Goal: Task Accomplishment & Management: Manage account settings

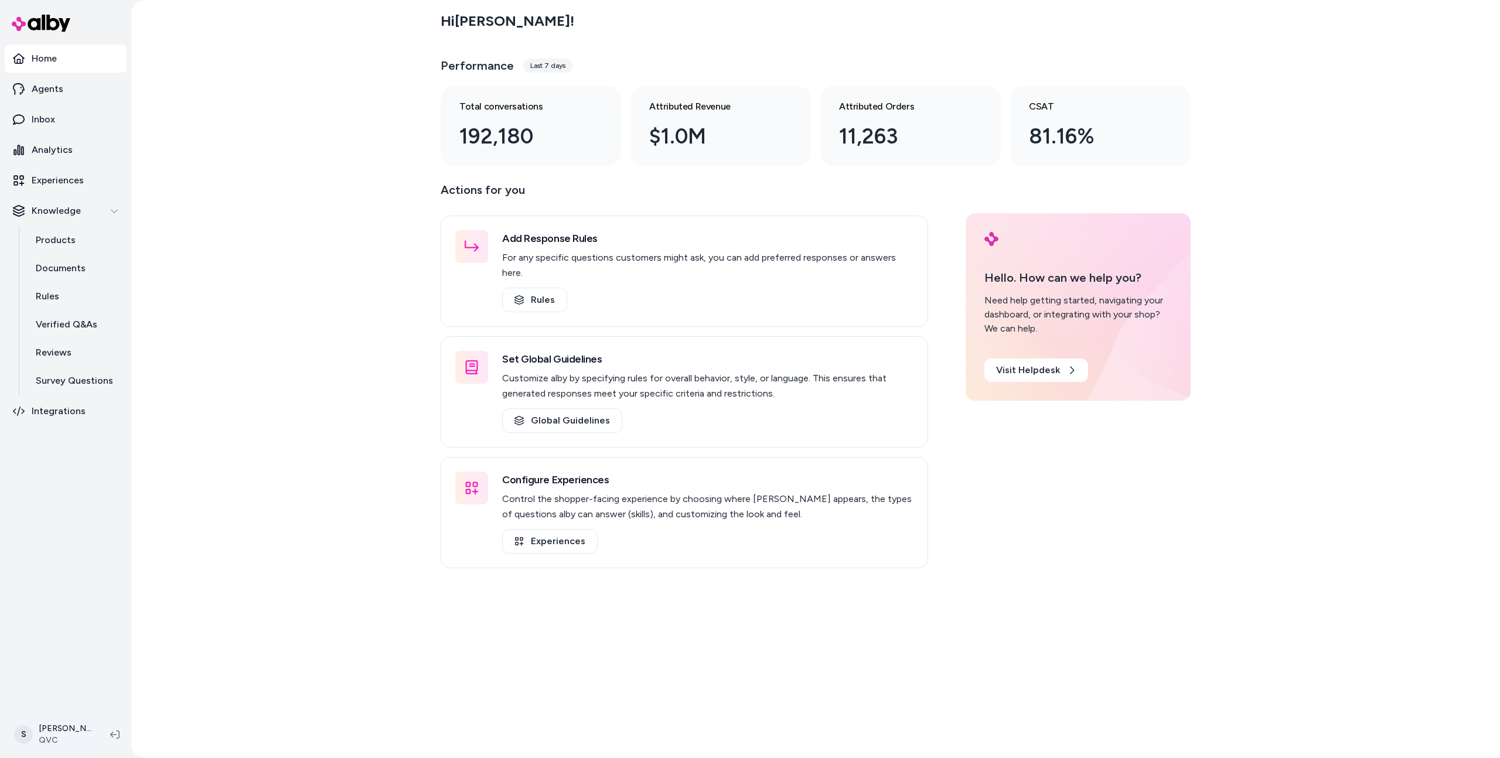
click at [74, 727] on html "Home Agents Inbox Analytics Experiences Knowledge Products Documents Rules Veri…" at bounding box center [750, 379] width 1500 height 758
click at [80, 608] on link "Settings" at bounding box center [82, 602] width 140 height 28
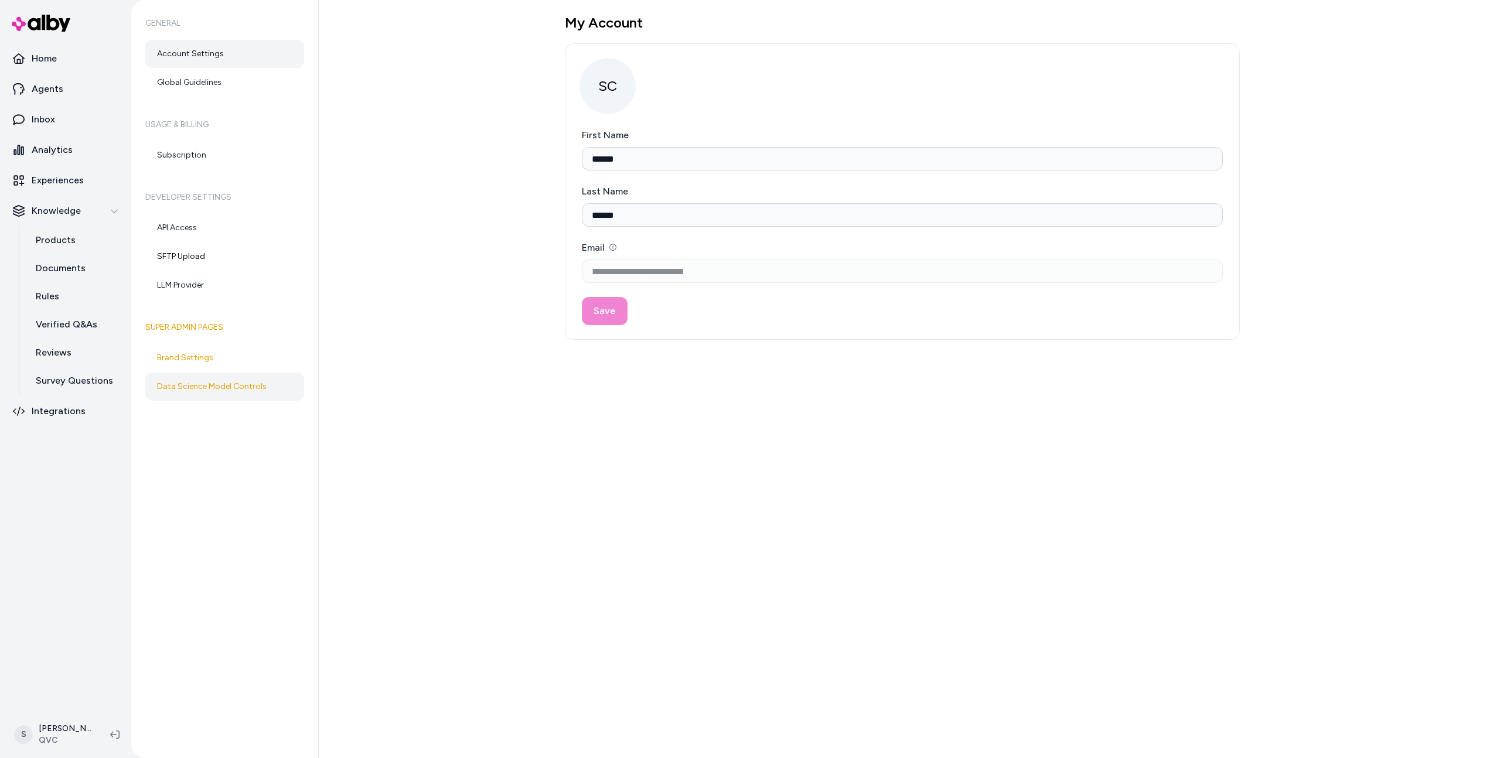
click at [211, 387] on link "Data Science Model Controls" at bounding box center [224, 387] width 159 height 28
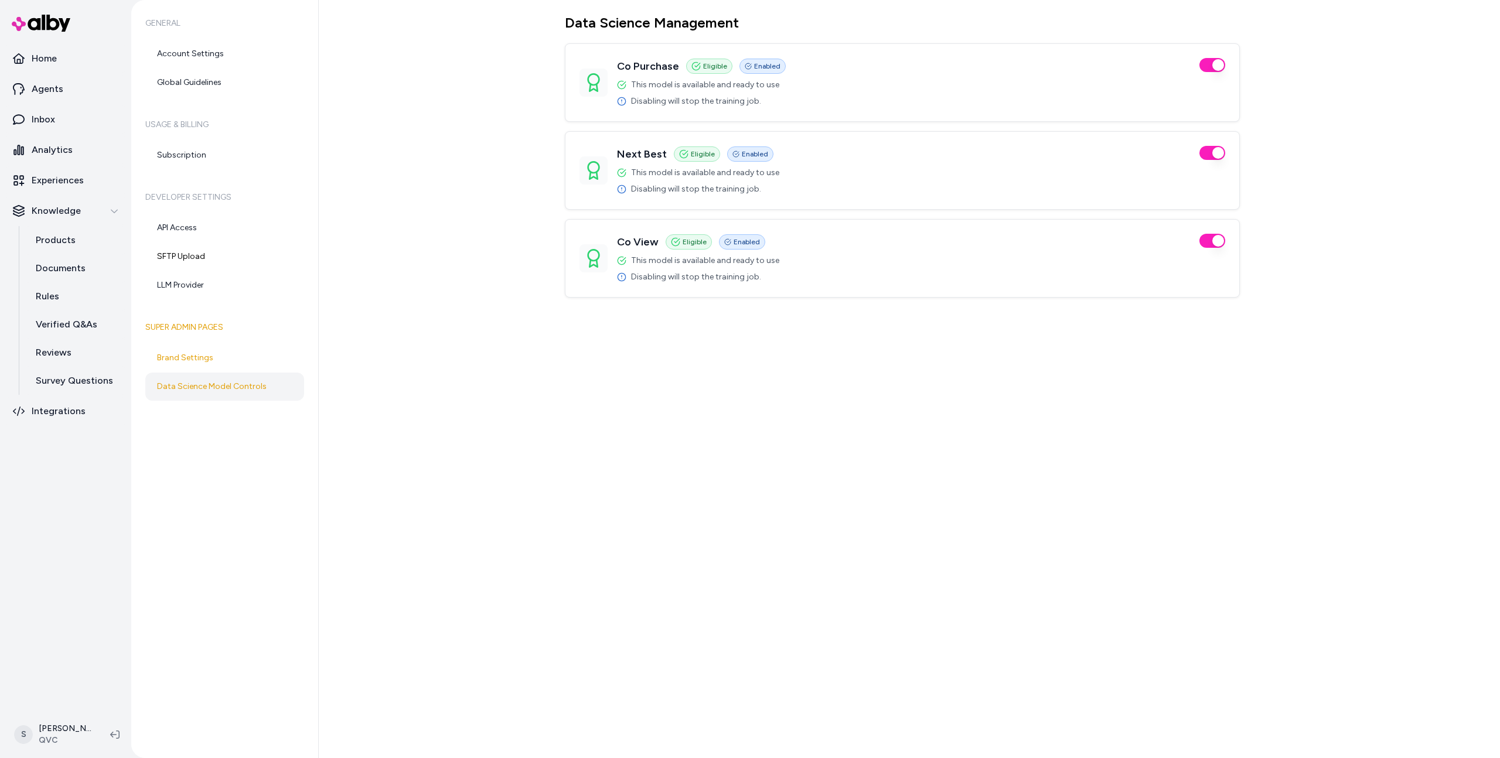
click at [417, 134] on div "Data Science Management Co Purchase Eligible Enabled This model is available an…" at bounding box center [909, 379] width 1181 height 758
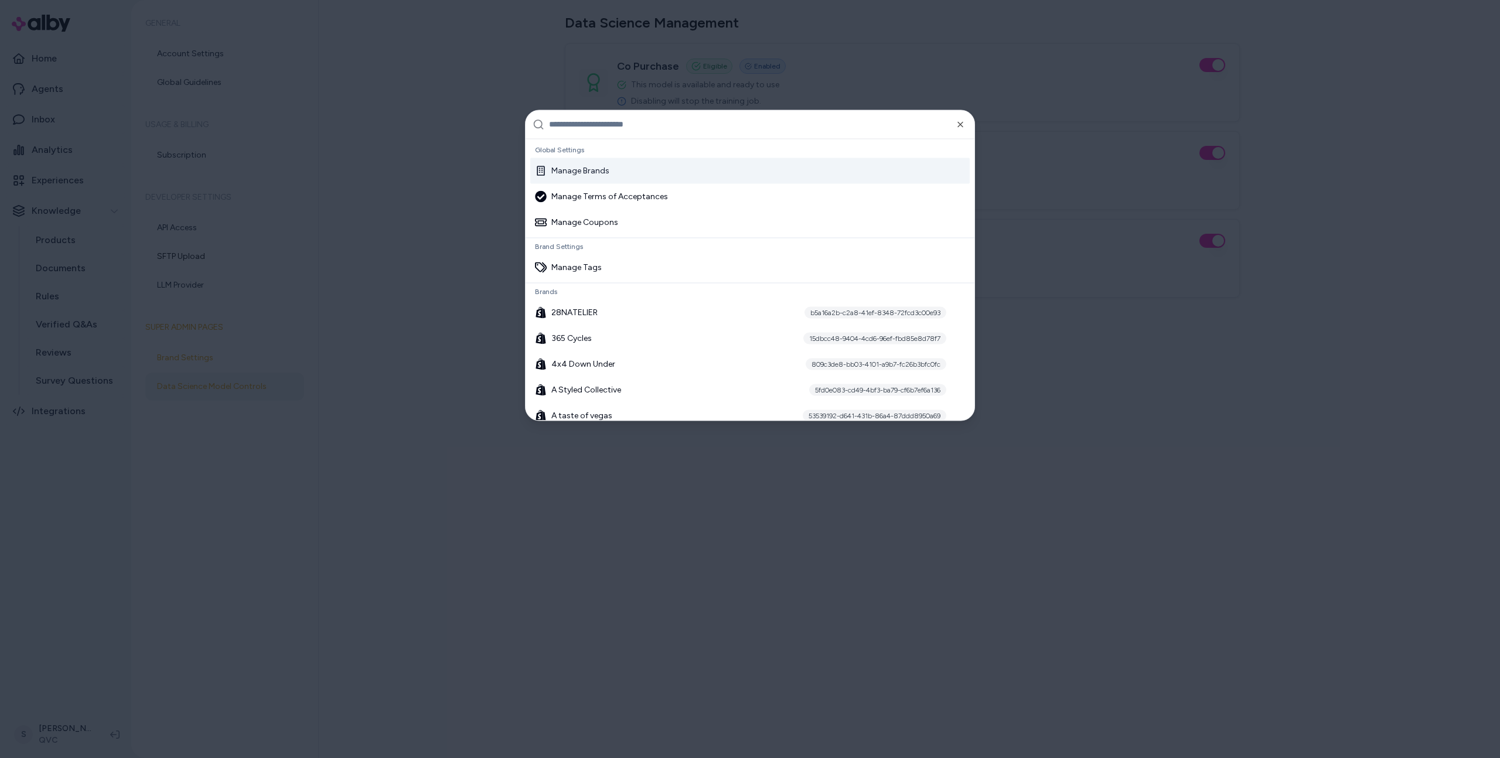
type input "**********"
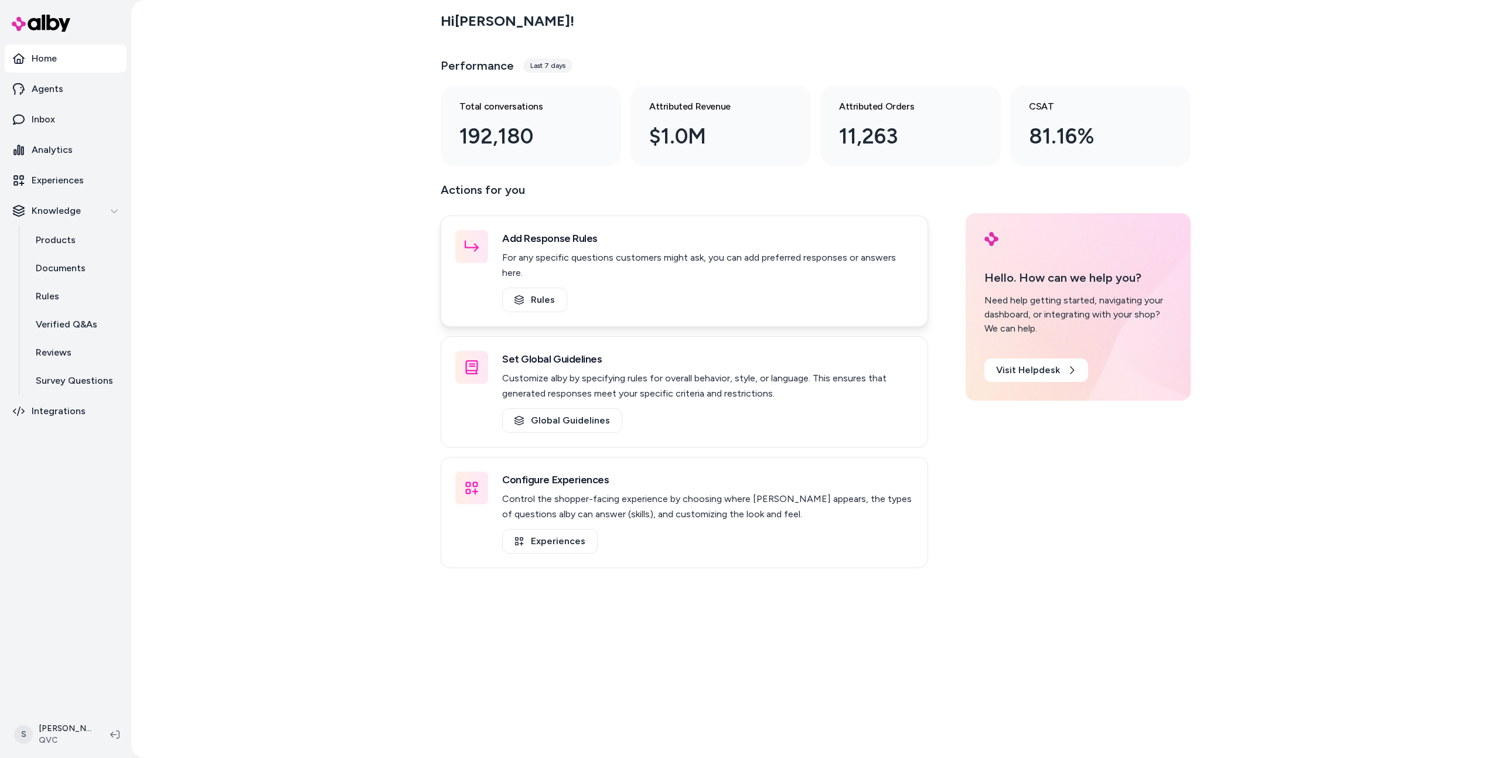
click at [451, 276] on div "Add Response Rules For any specific questions customers might ask, you can add …" at bounding box center [684, 271] width 487 height 111
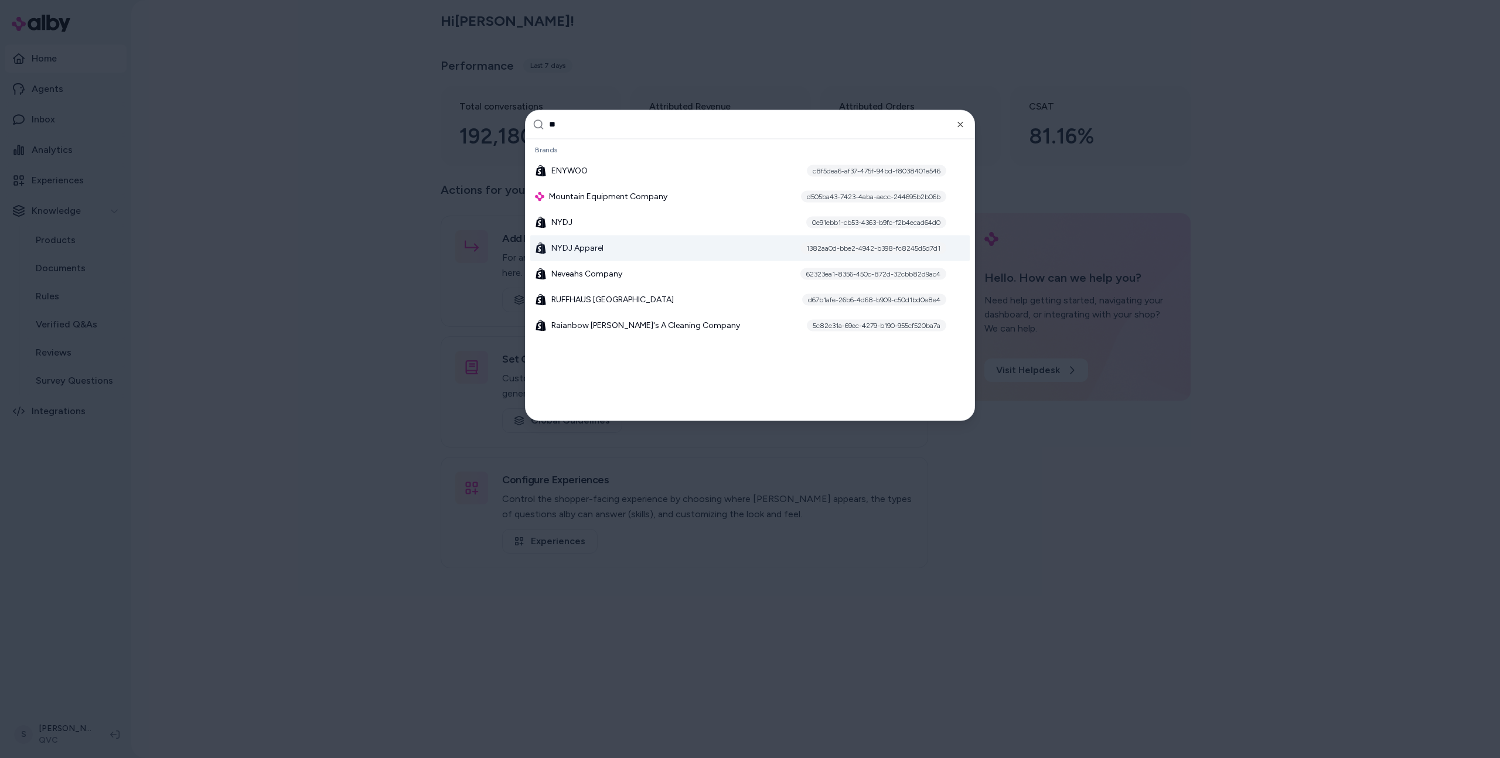
type input "**"
click at [569, 254] on div "NYDJ Apparel 1382aa0d-bbe2-4942-b398-fc8245d5d7d1" at bounding box center [749, 248] width 439 height 26
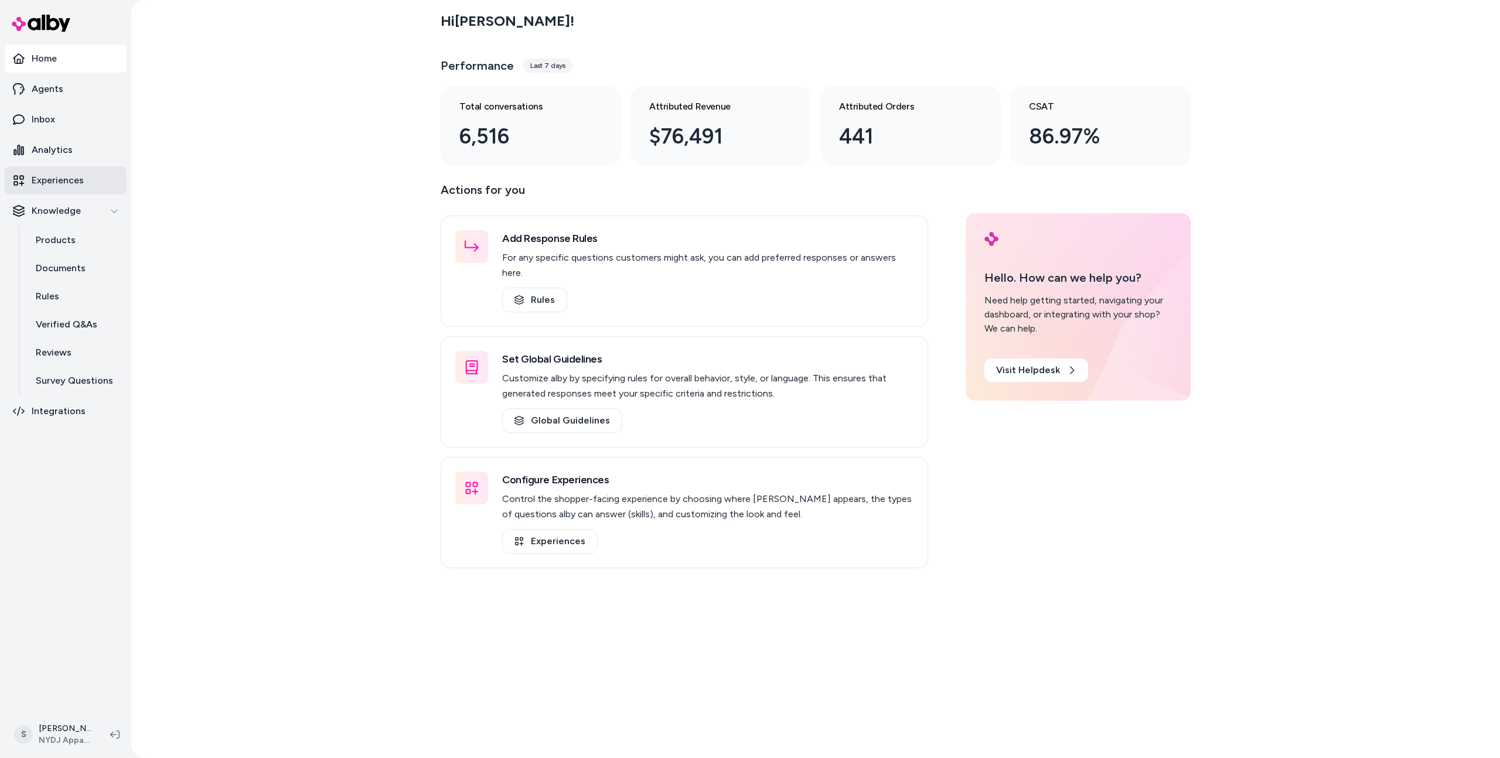
click at [66, 175] on p "Experiences" at bounding box center [58, 180] width 52 height 14
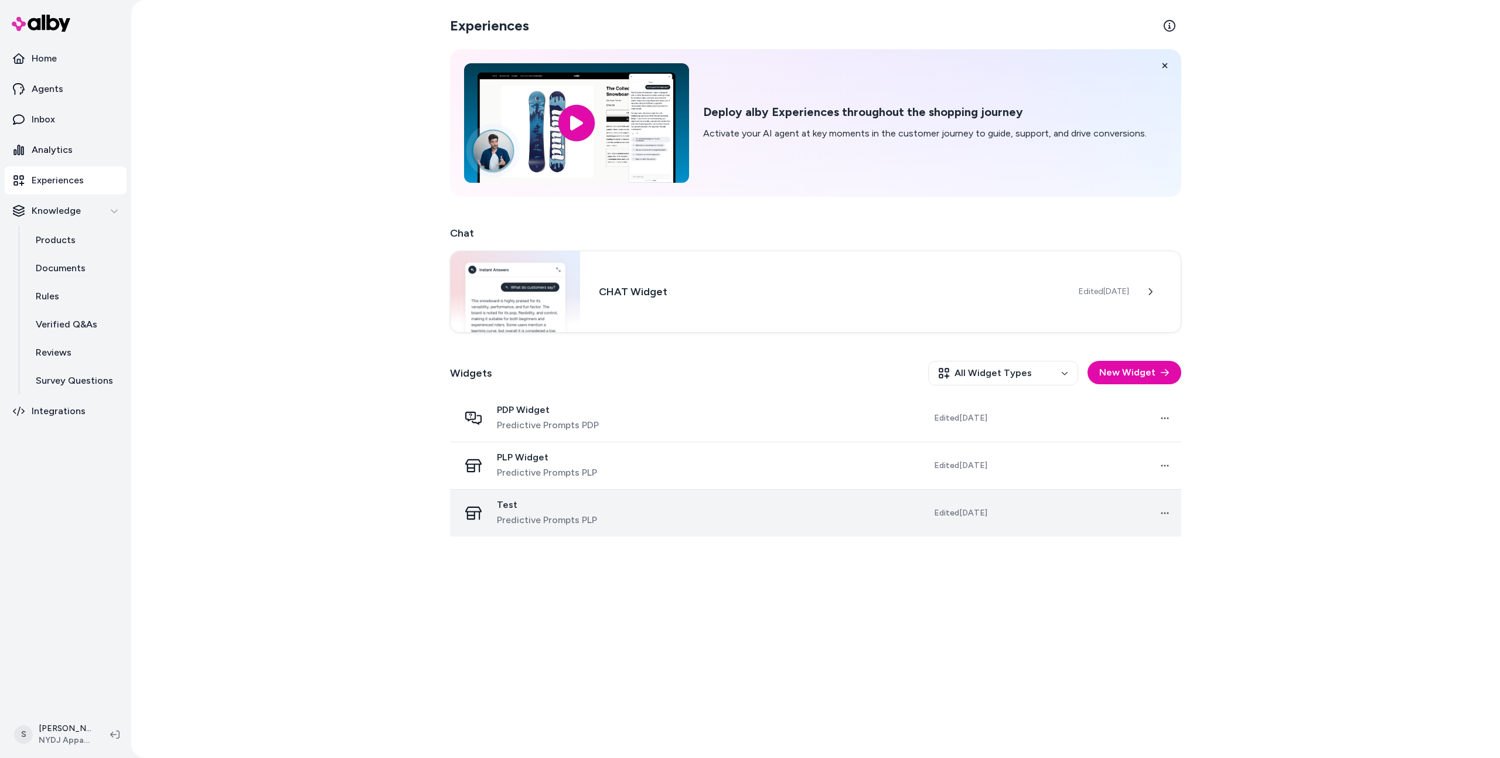
click at [547, 504] on span "Test" at bounding box center [547, 505] width 100 height 12
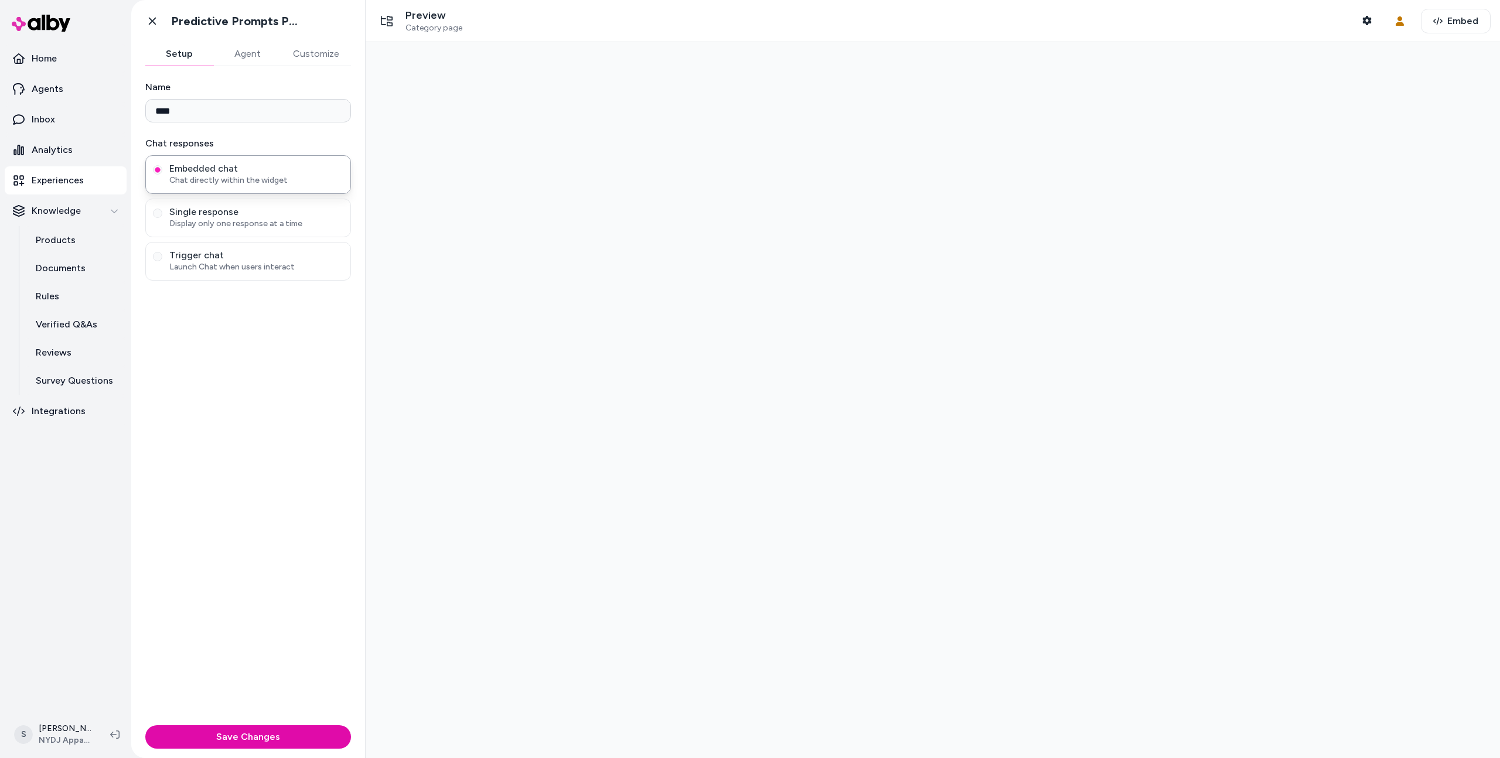
click at [248, 63] on button "Agent" at bounding box center [247, 53] width 68 height 23
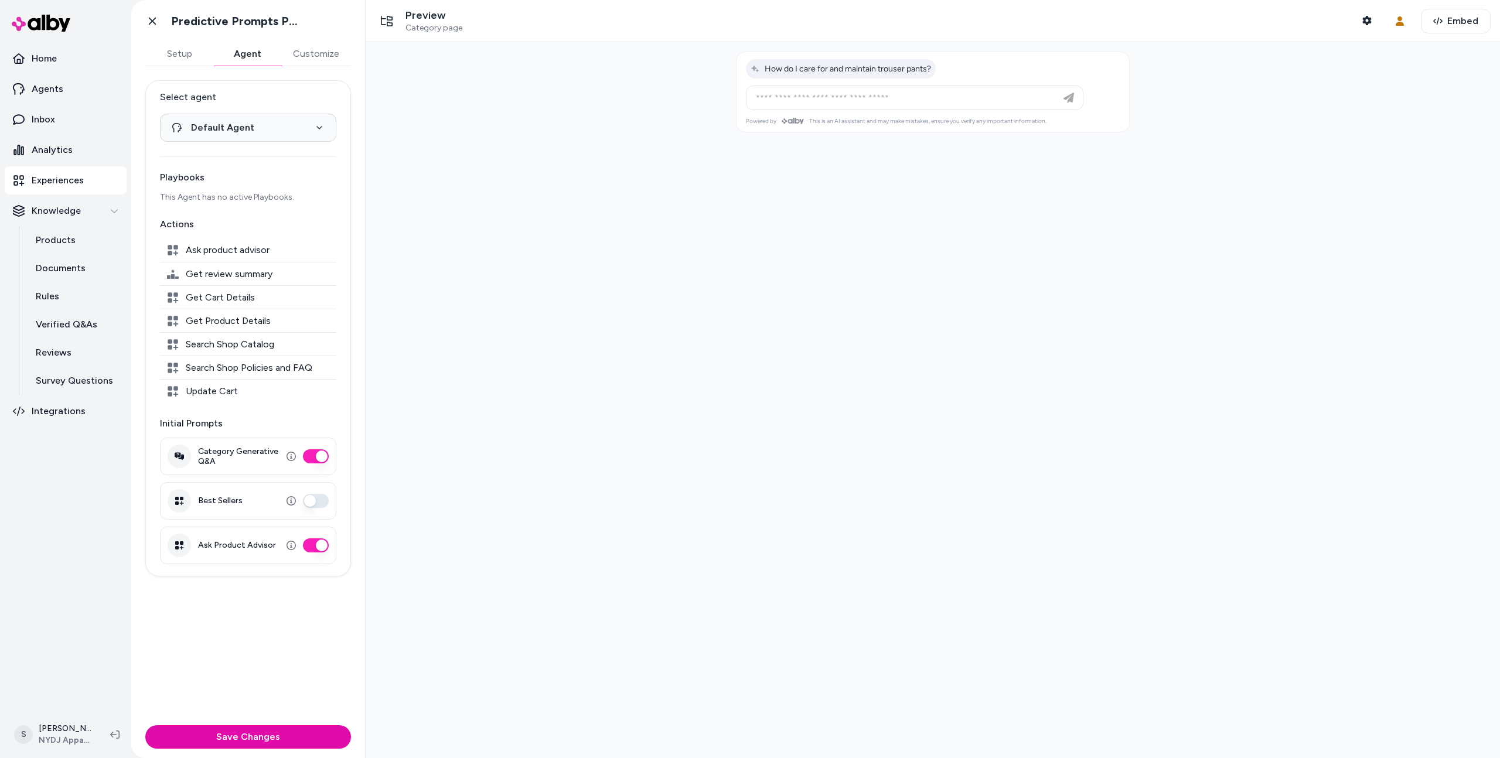
click at [312, 501] on button "Best Sellers" at bounding box center [316, 501] width 26 height 14
click at [312, 465] on div "Category Generative Q&A" at bounding box center [248, 456] width 176 height 37
click at [312, 463] on div "Category Generative Q&A" at bounding box center [248, 456] width 176 height 37
click at [312, 459] on button "Category Generative Q&A" at bounding box center [316, 456] width 26 height 14
click at [284, 728] on button "Save Changes" at bounding box center [248, 736] width 206 height 23
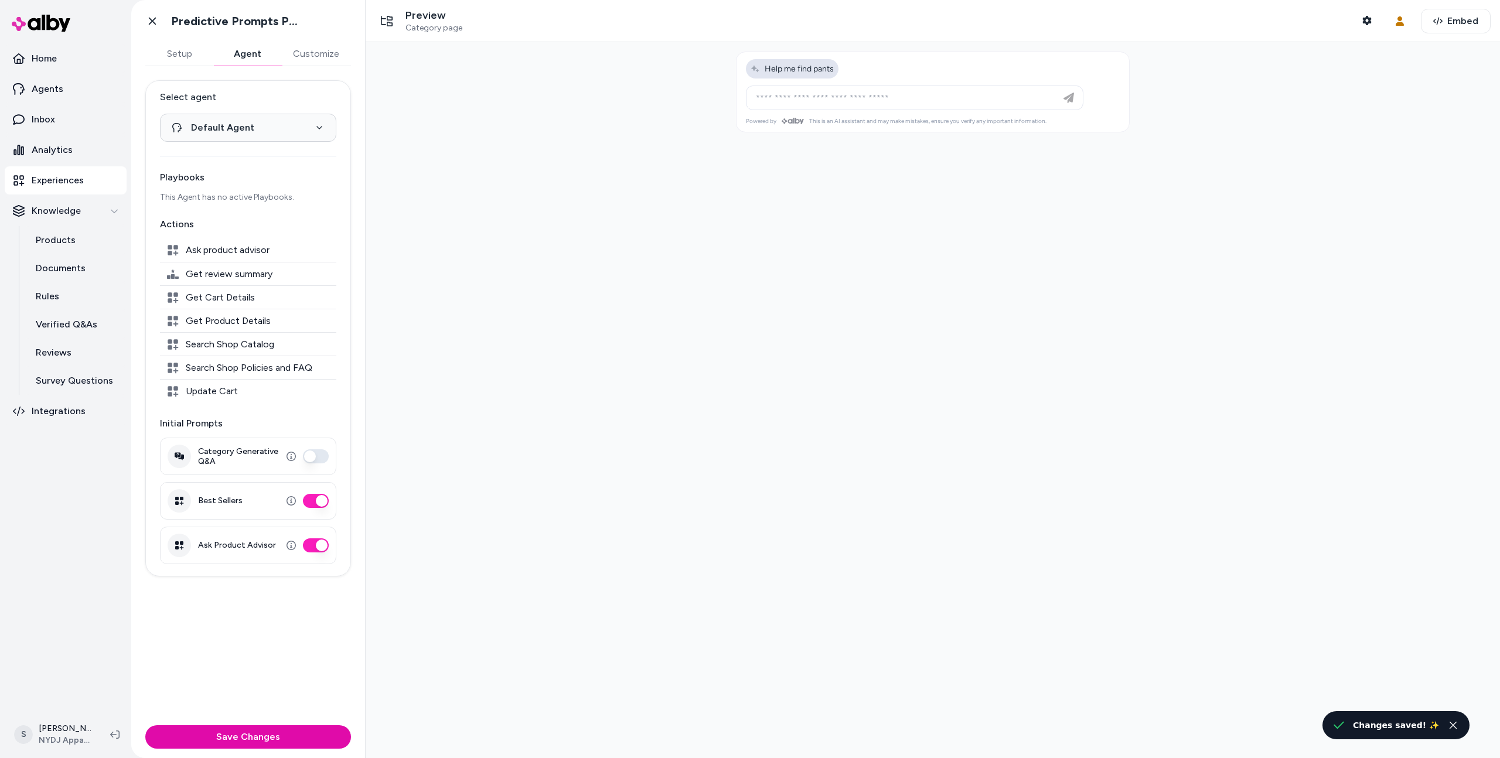
click at [784, 72] on span "Help me find pants" at bounding box center [791, 69] width 83 height 10
type input "**********"
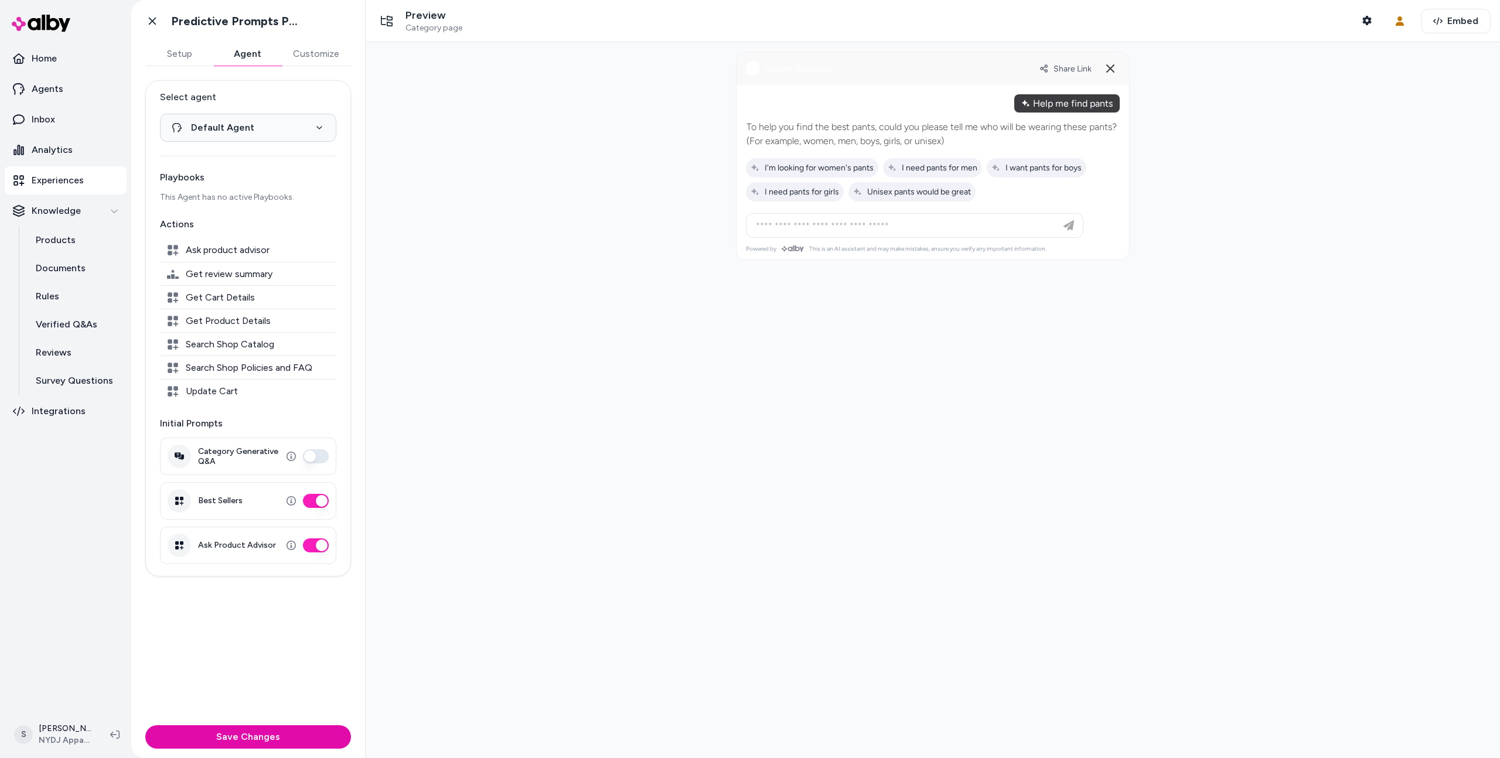
click at [941, 172] on span "I need pants for men" at bounding box center [932, 168] width 90 height 10
type input "**********"
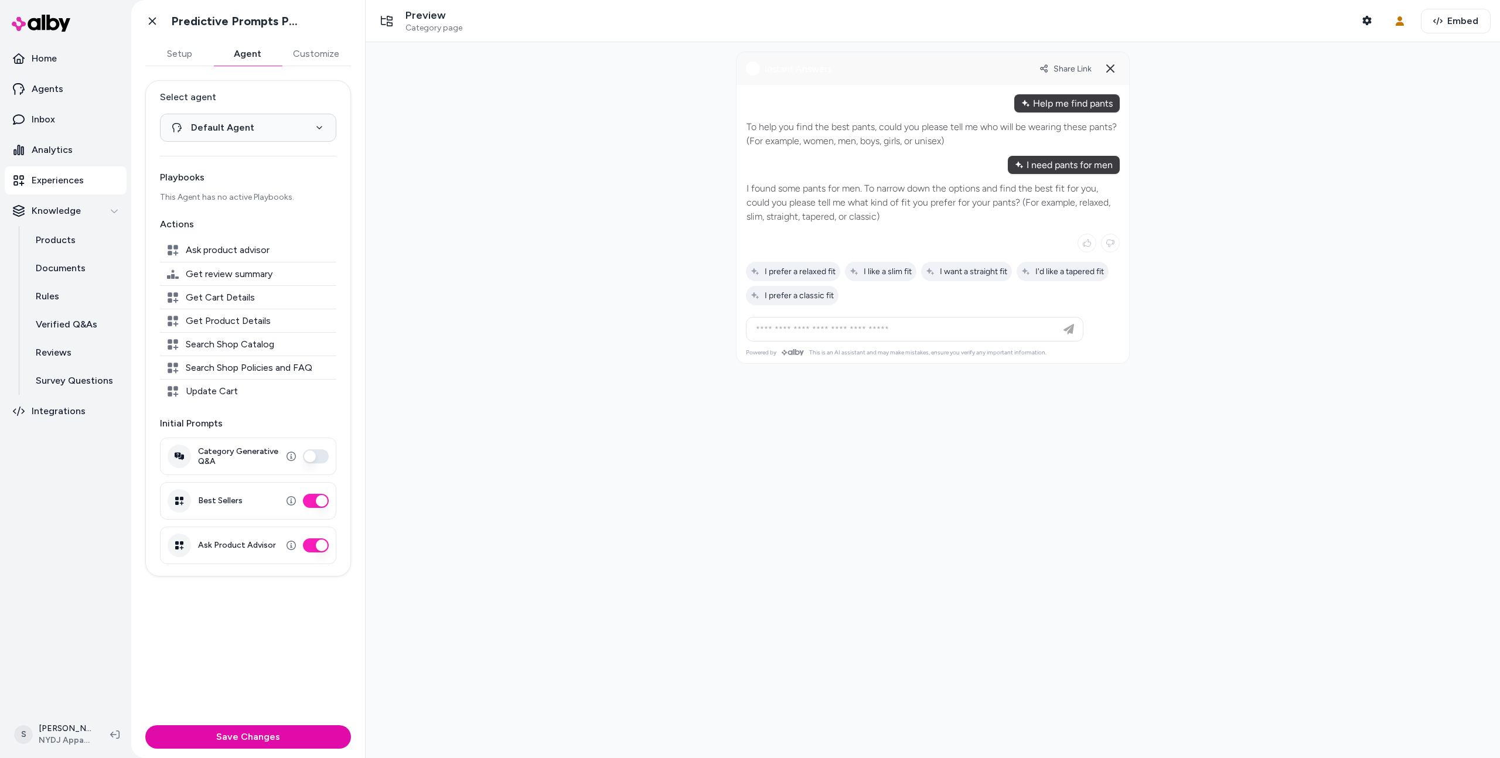
click at [315, 453] on button "Category Generative Q&A" at bounding box center [316, 456] width 26 height 14
click at [315, 504] on button "Best Sellers" at bounding box center [316, 501] width 26 height 14
click at [303, 735] on button "Save Changes" at bounding box center [248, 736] width 206 height 23
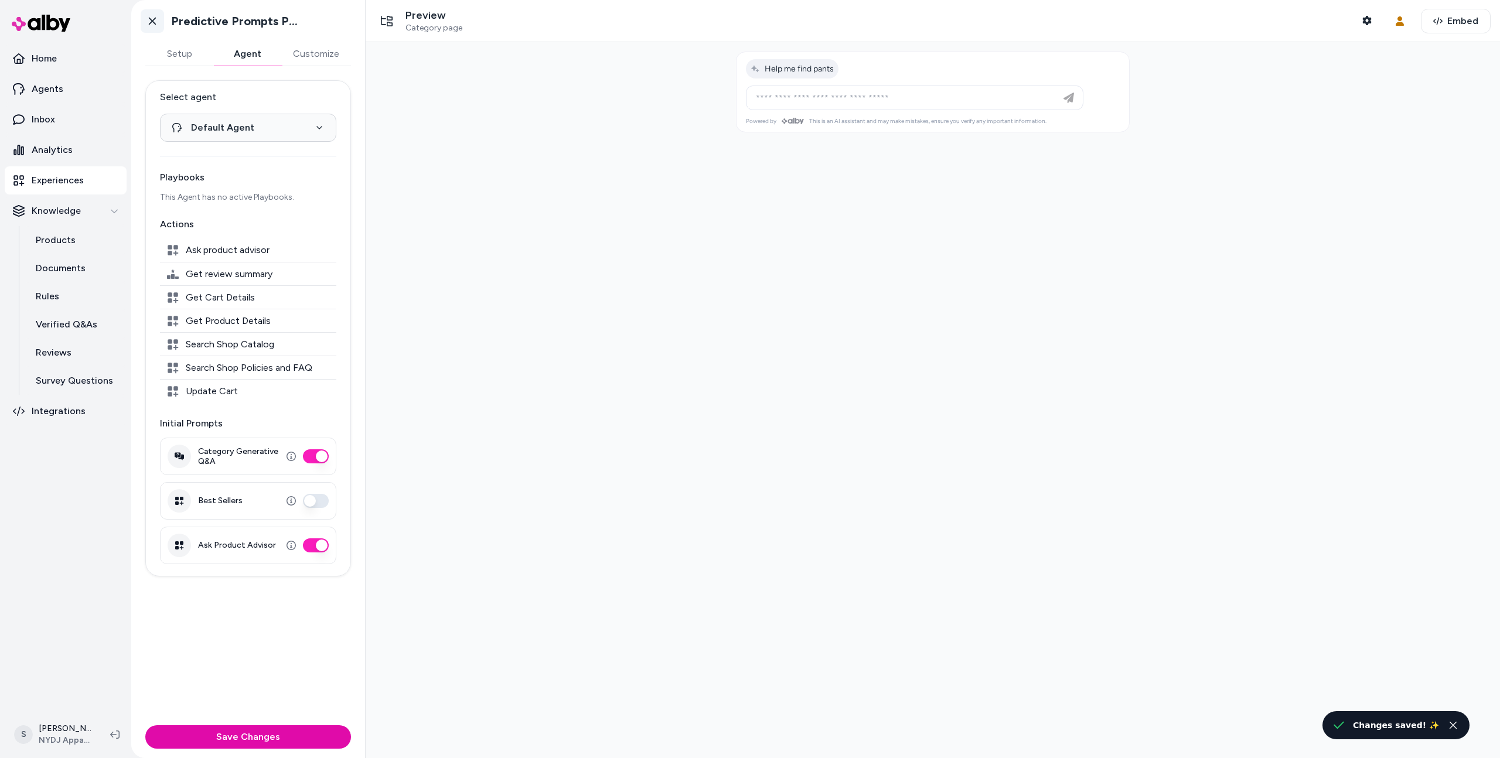
click at [156, 23] on icon at bounding box center [152, 21] width 12 height 12
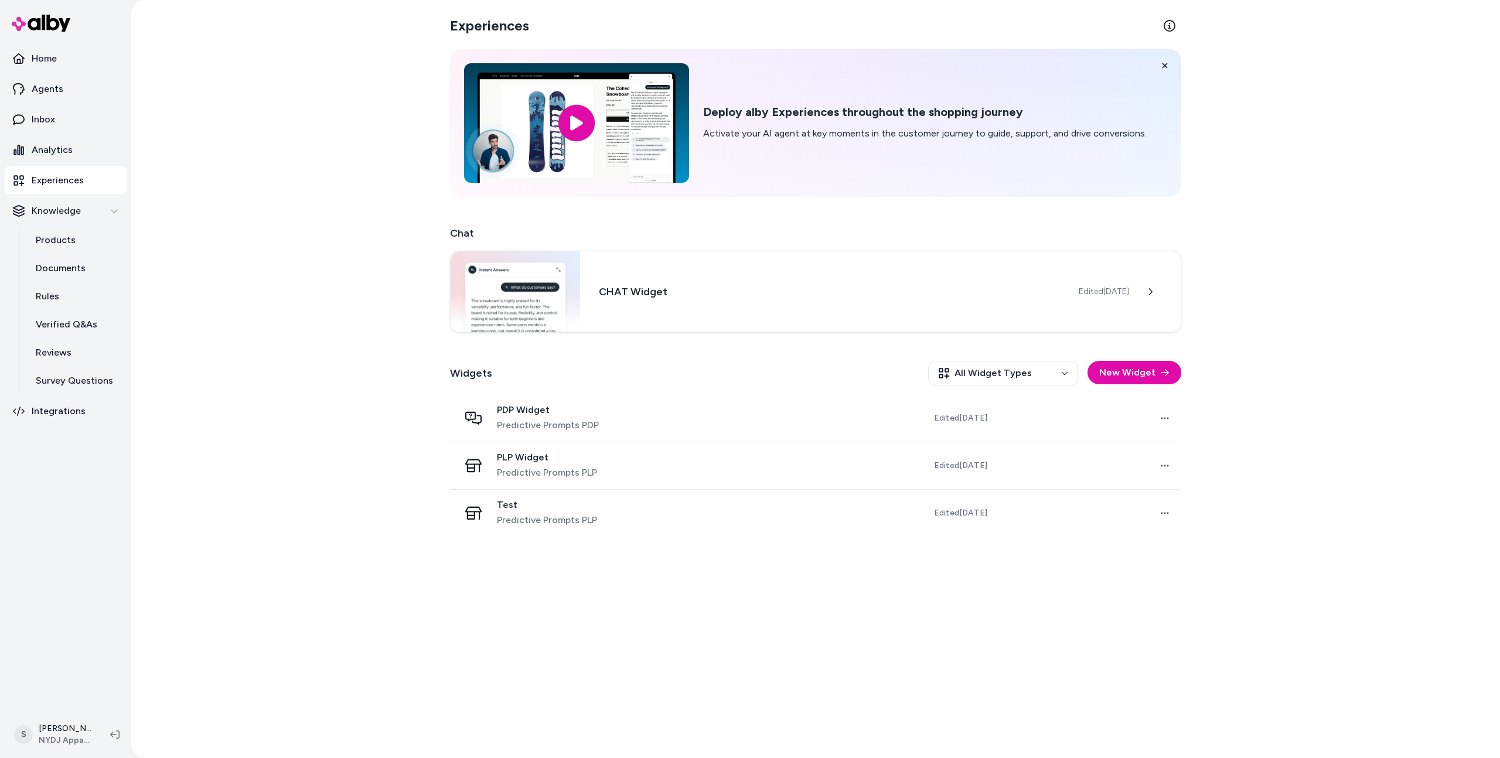
click at [617, 429] on div "PDP Widget Predictive Prompts PDP" at bounding box center [555, 418] width 192 height 28
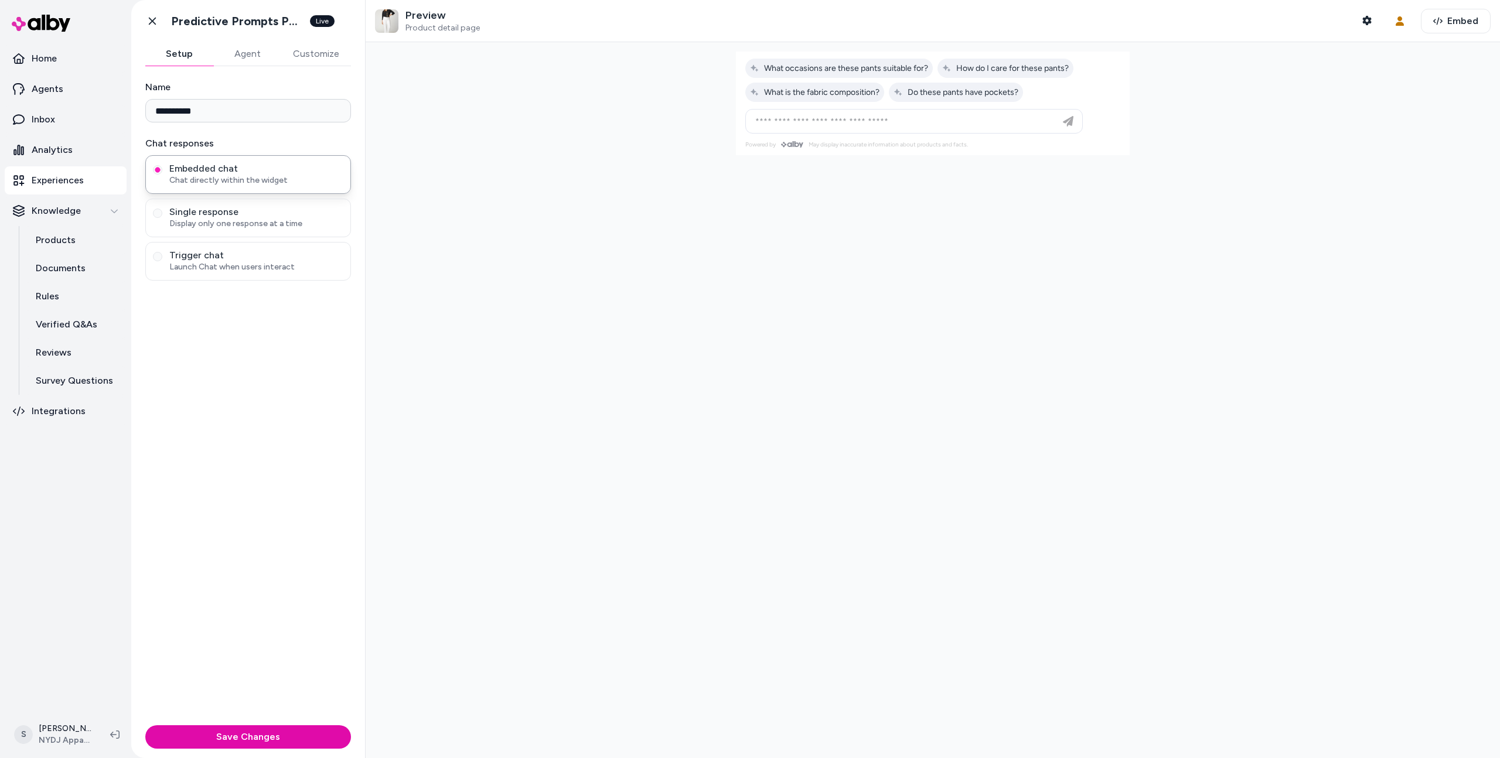
click at [244, 53] on button "Agent" at bounding box center [247, 53] width 68 height 23
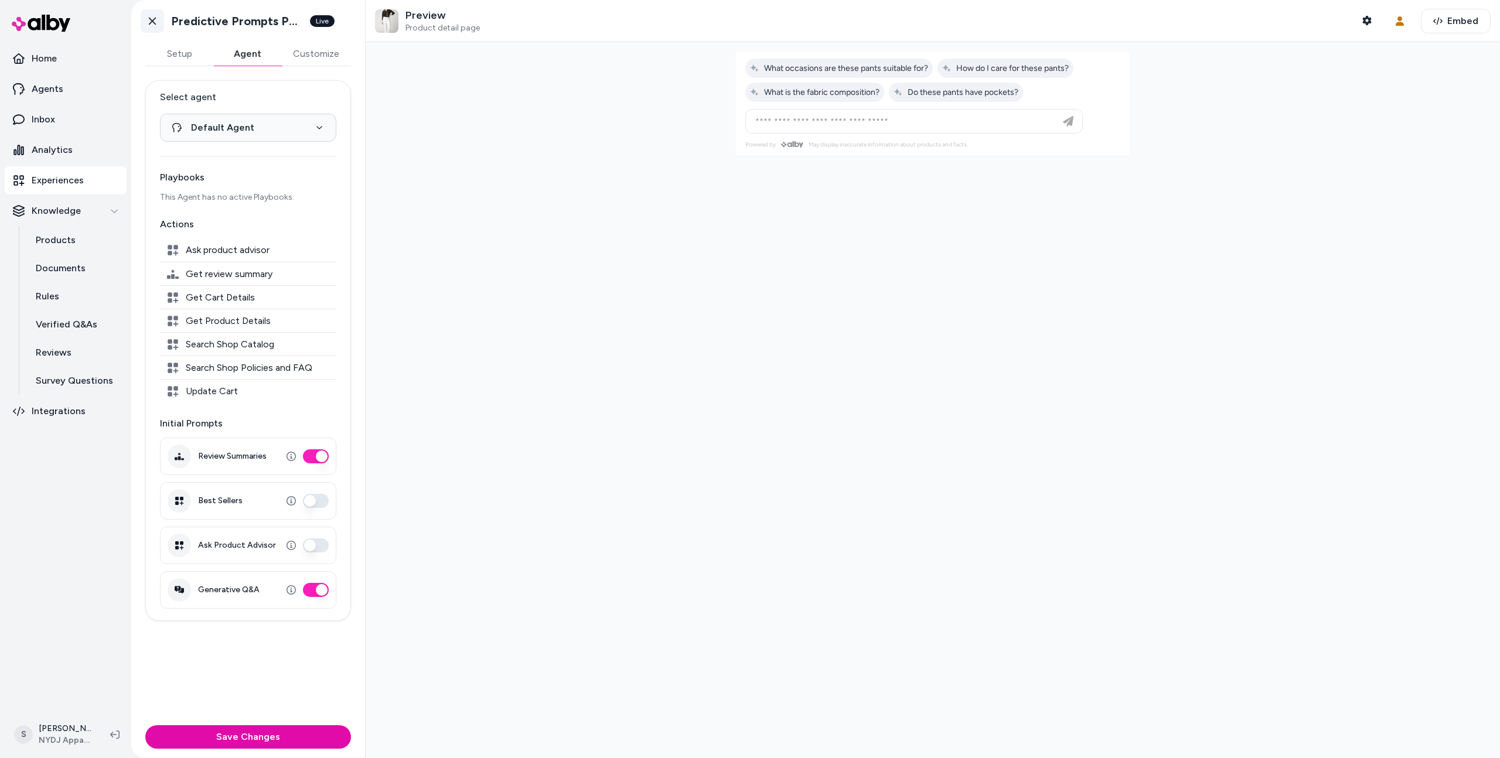
click at [154, 22] on icon at bounding box center [152, 21] width 12 height 12
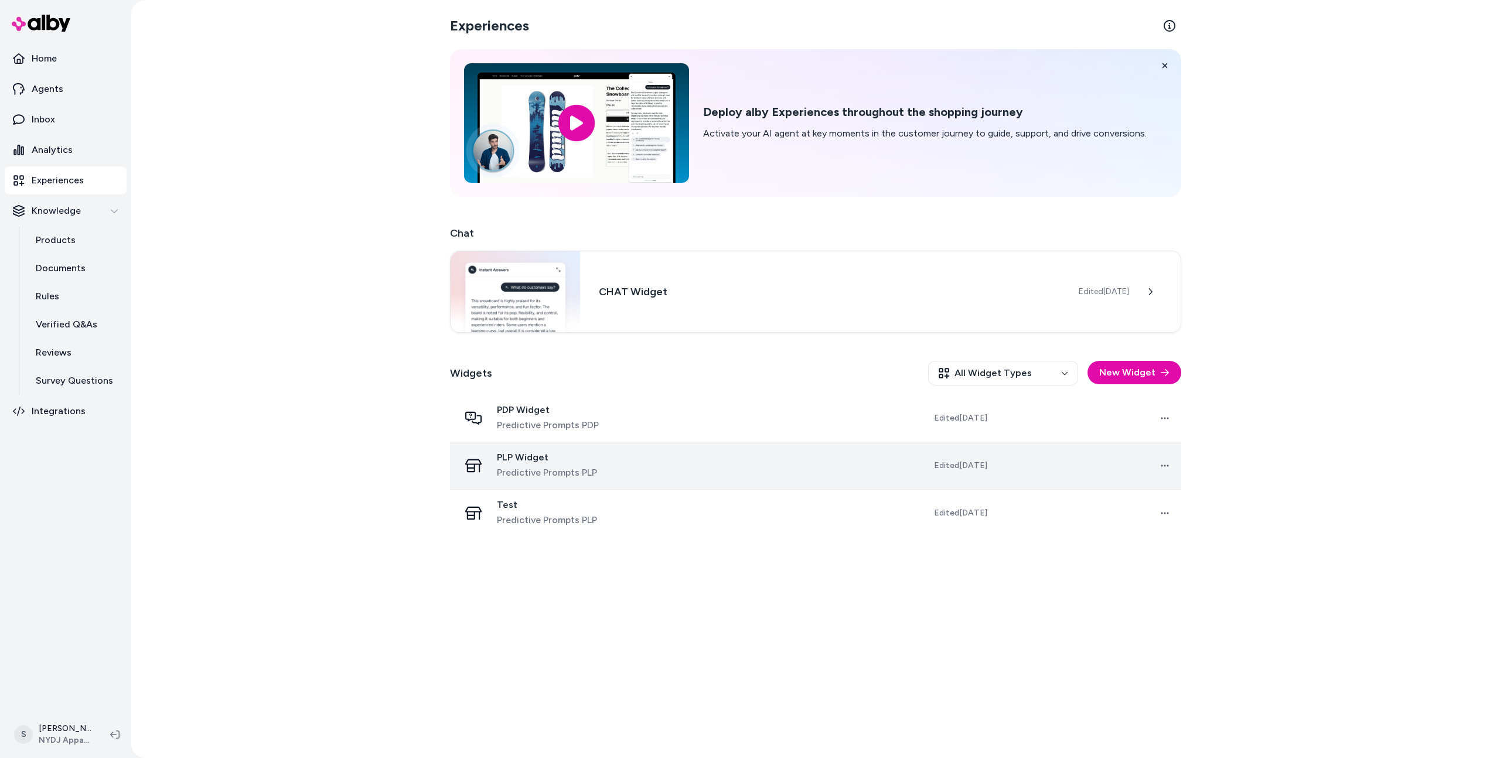
click at [515, 456] on span "PLP Widget" at bounding box center [547, 458] width 100 height 12
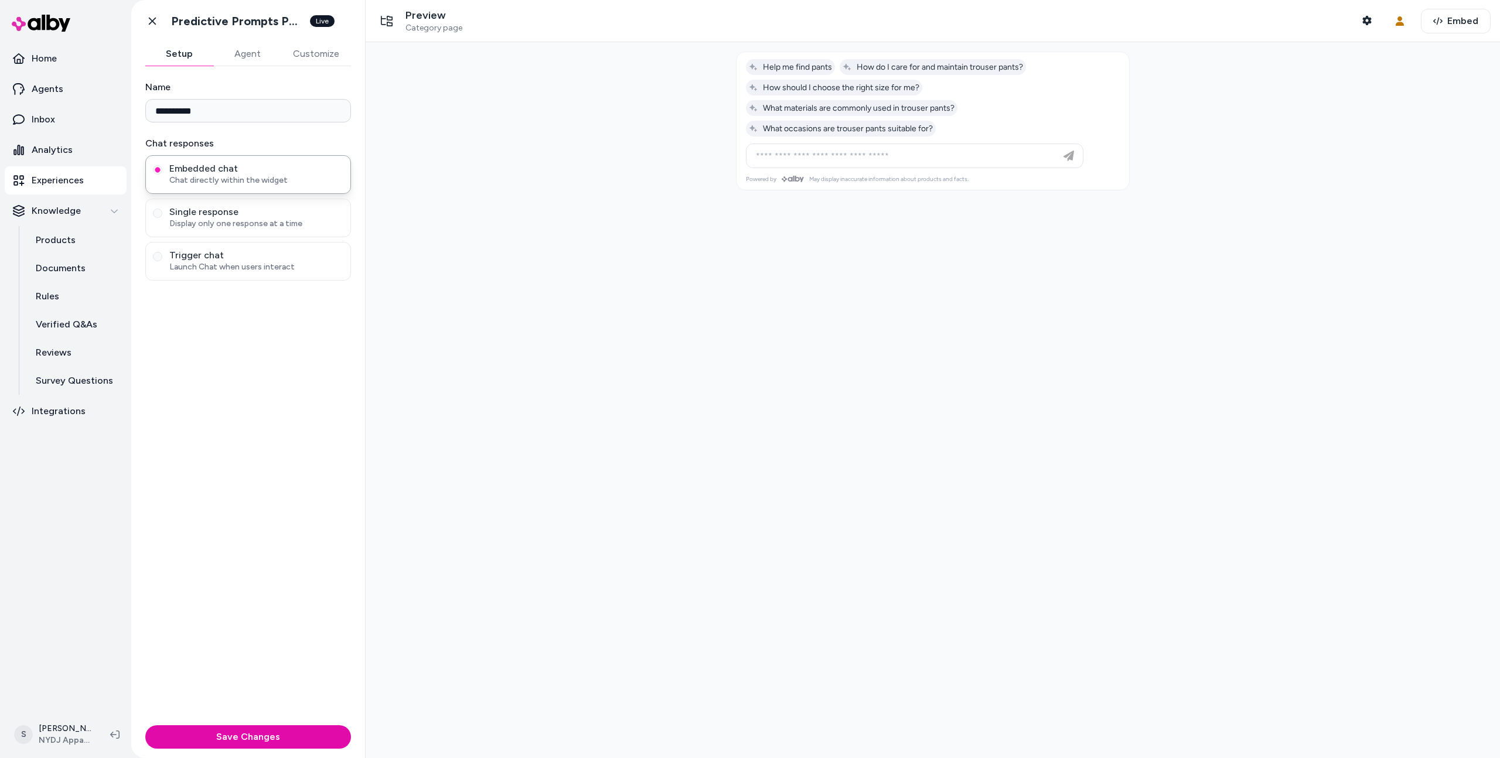
click at [259, 56] on button "Agent" at bounding box center [247, 53] width 68 height 23
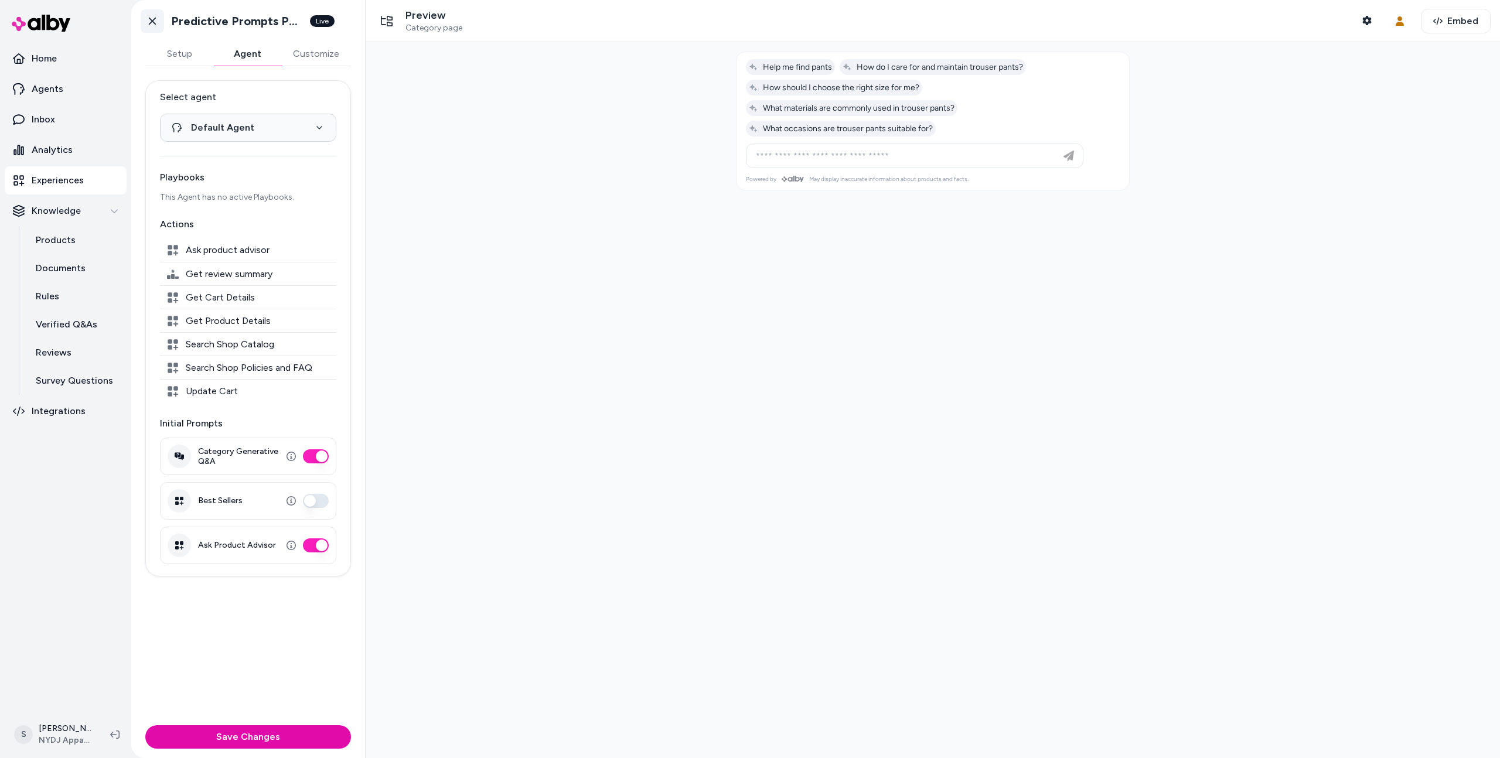
click at [158, 24] on link "Go back" at bounding box center [152, 20] width 23 height 23
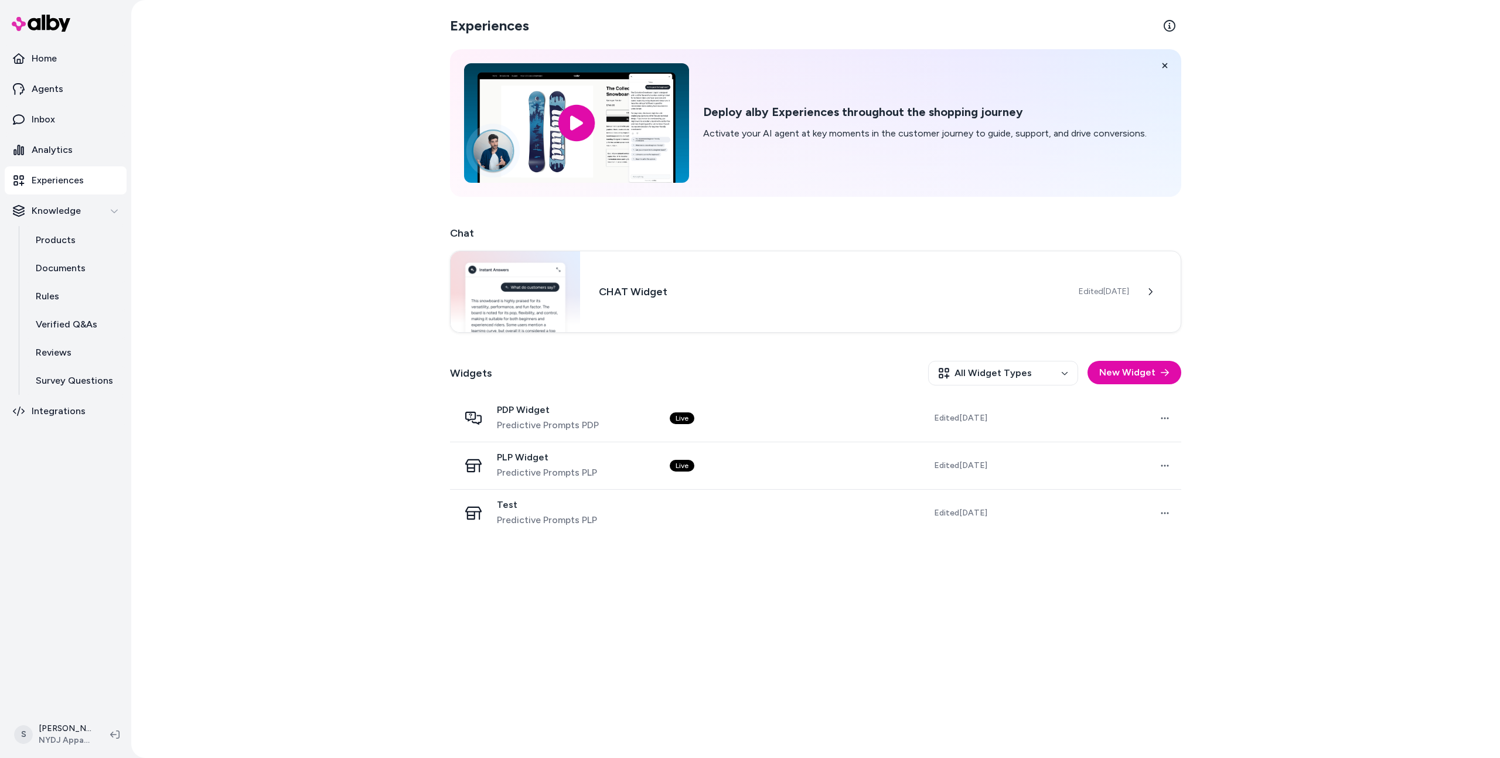
click at [296, 107] on div "Experiences Deploy alby Experiences throughout the shopping journey Activate yo…" at bounding box center [815, 379] width 1368 height 758
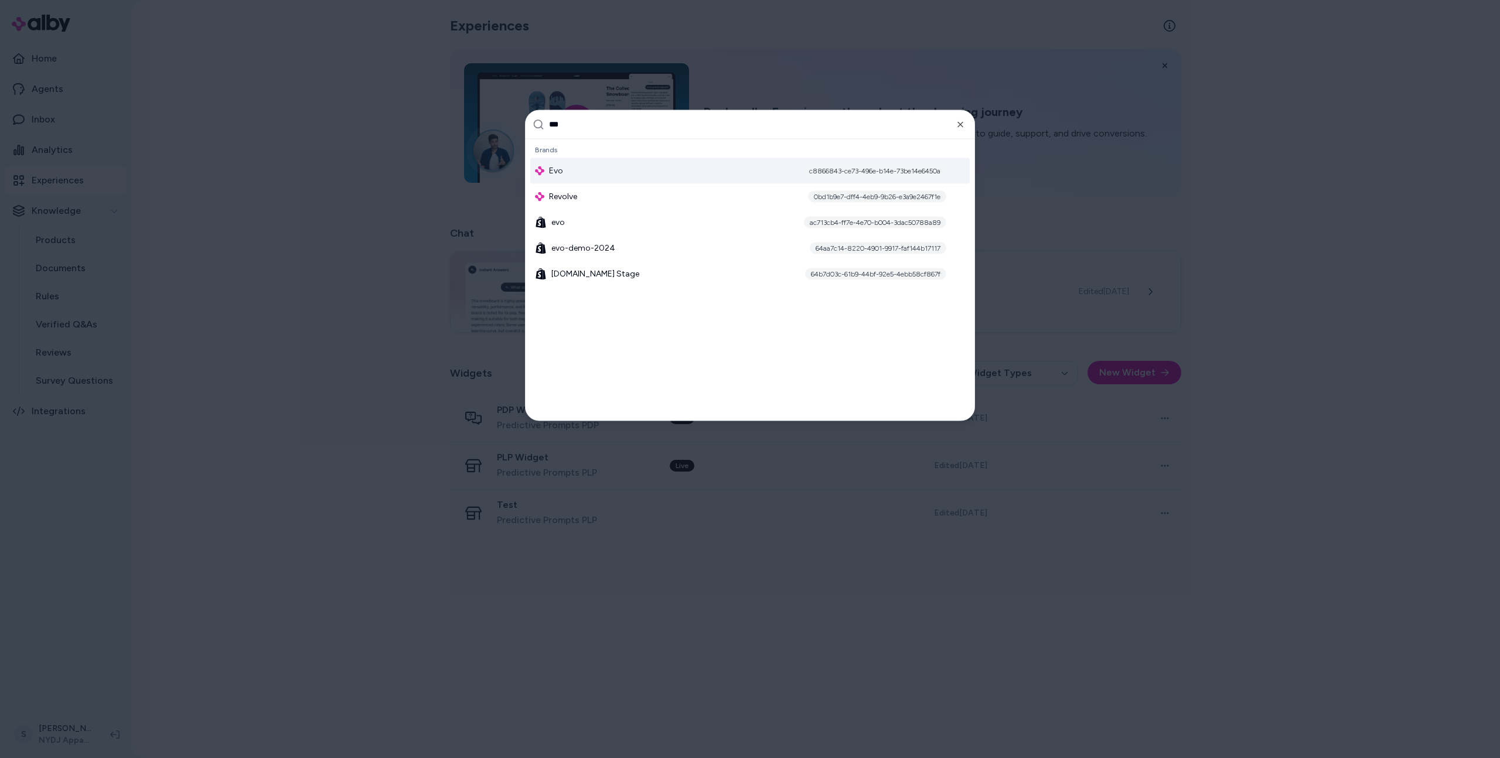
type input "***"
click at [561, 154] on div "Brands" at bounding box center [749, 149] width 439 height 16
click at [561, 167] on span "Evo" at bounding box center [556, 171] width 14 height 12
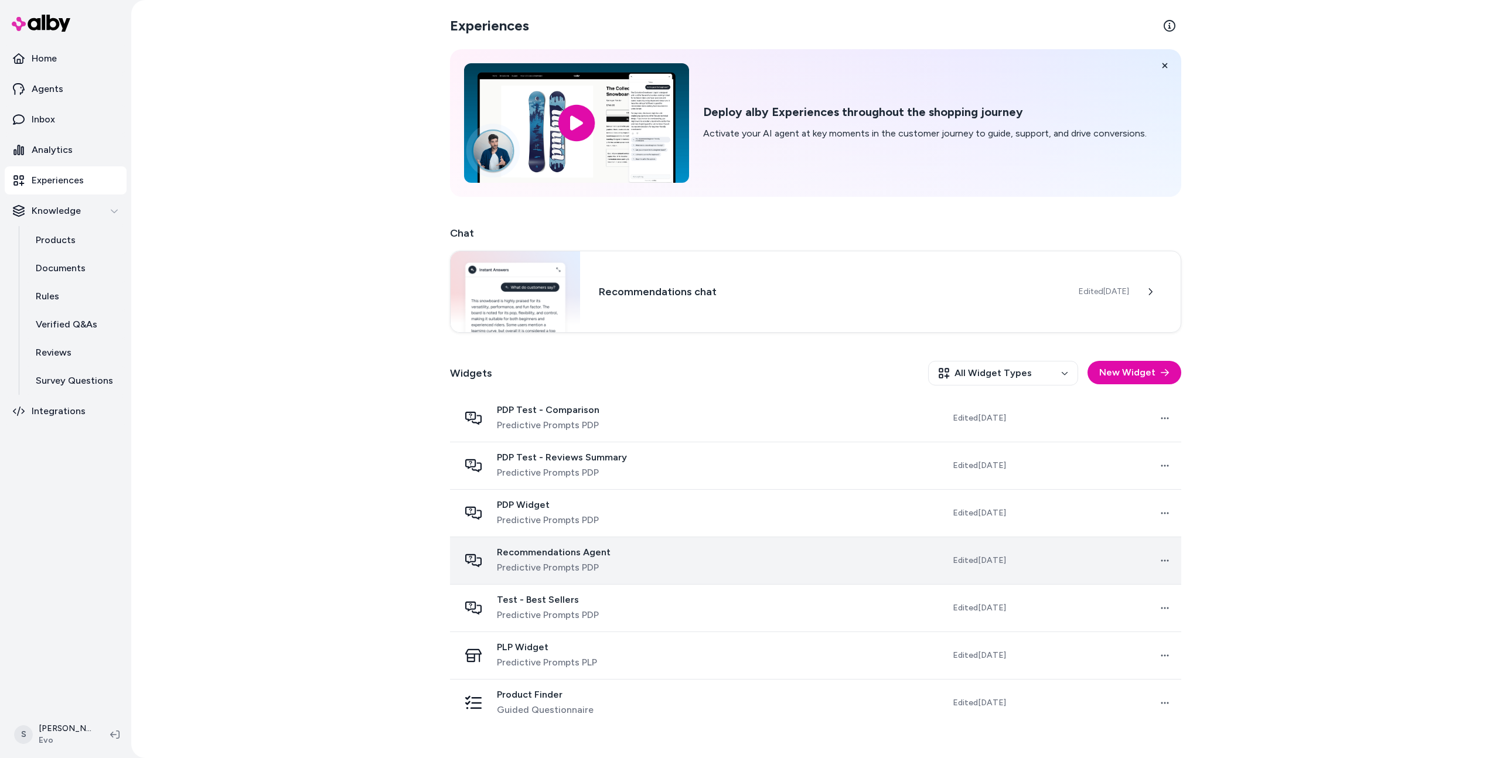
click at [681, 567] on div "Recommendations Agent Predictive Prompts PDP" at bounding box center [581, 561] width 245 height 28
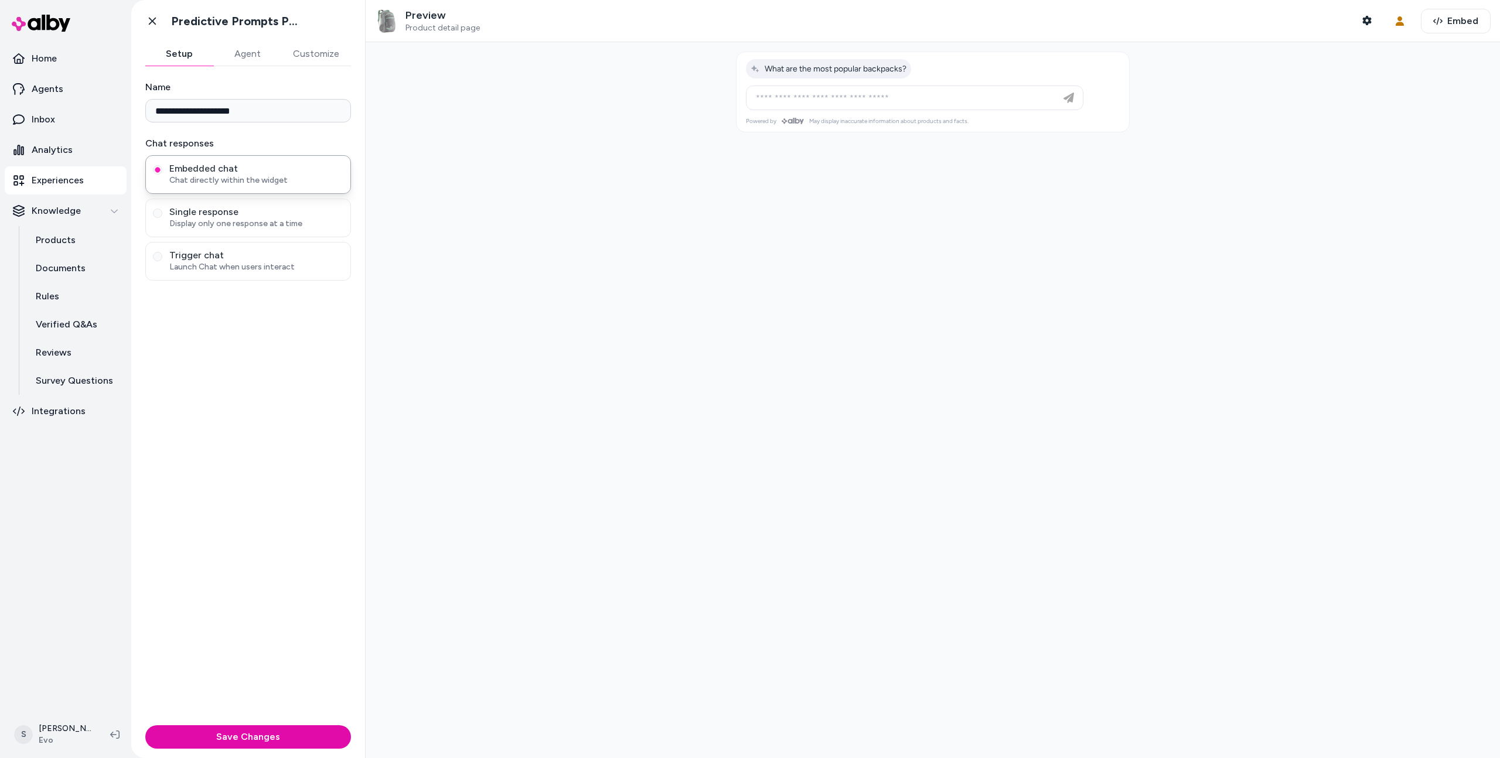
click at [237, 52] on button "Agent" at bounding box center [247, 53] width 68 height 23
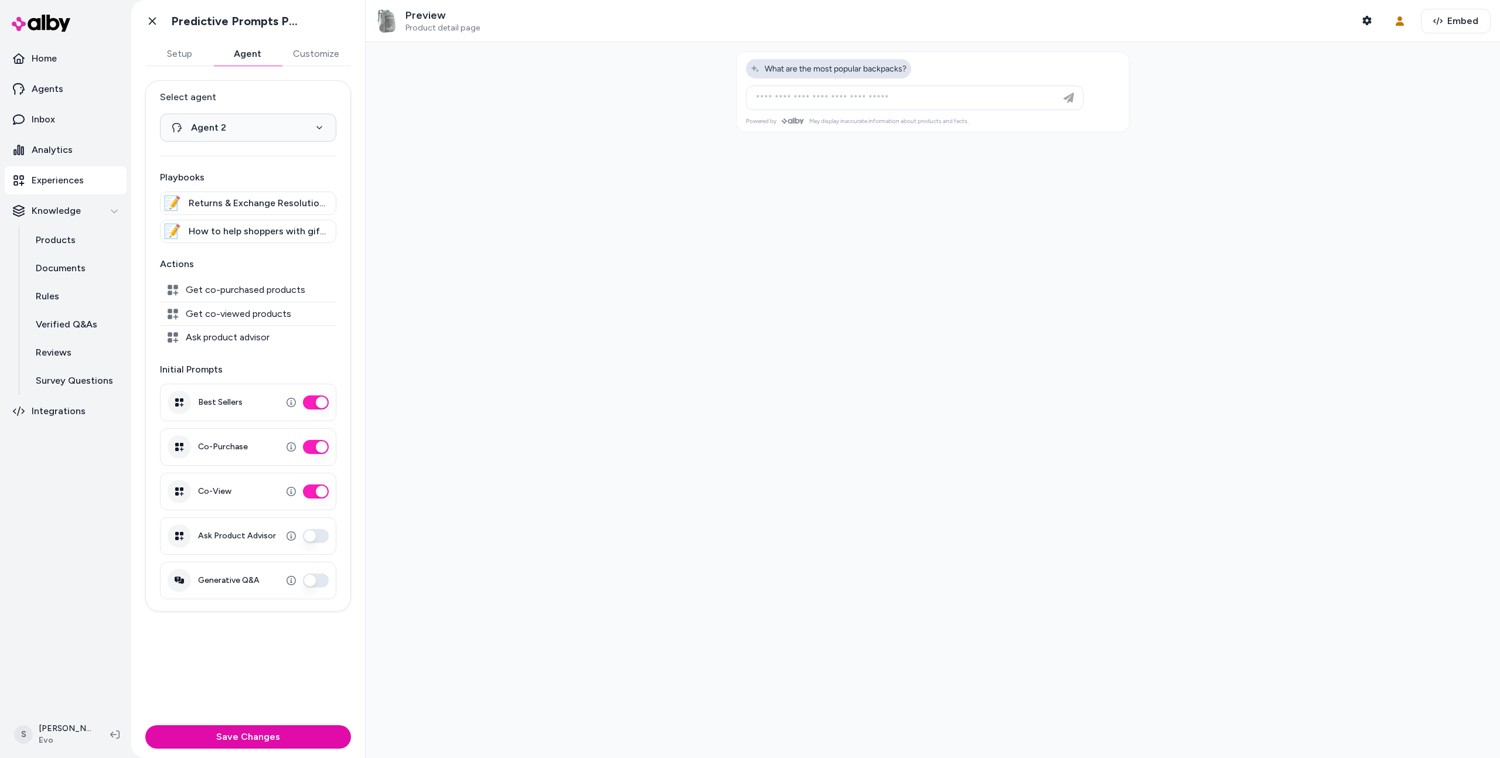
click at [790, 70] on span "What are the most popular backpacks?" at bounding box center [828, 69] width 156 height 10
type input "**********"
click at [173, 60] on button "Setup" at bounding box center [179, 53] width 68 height 23
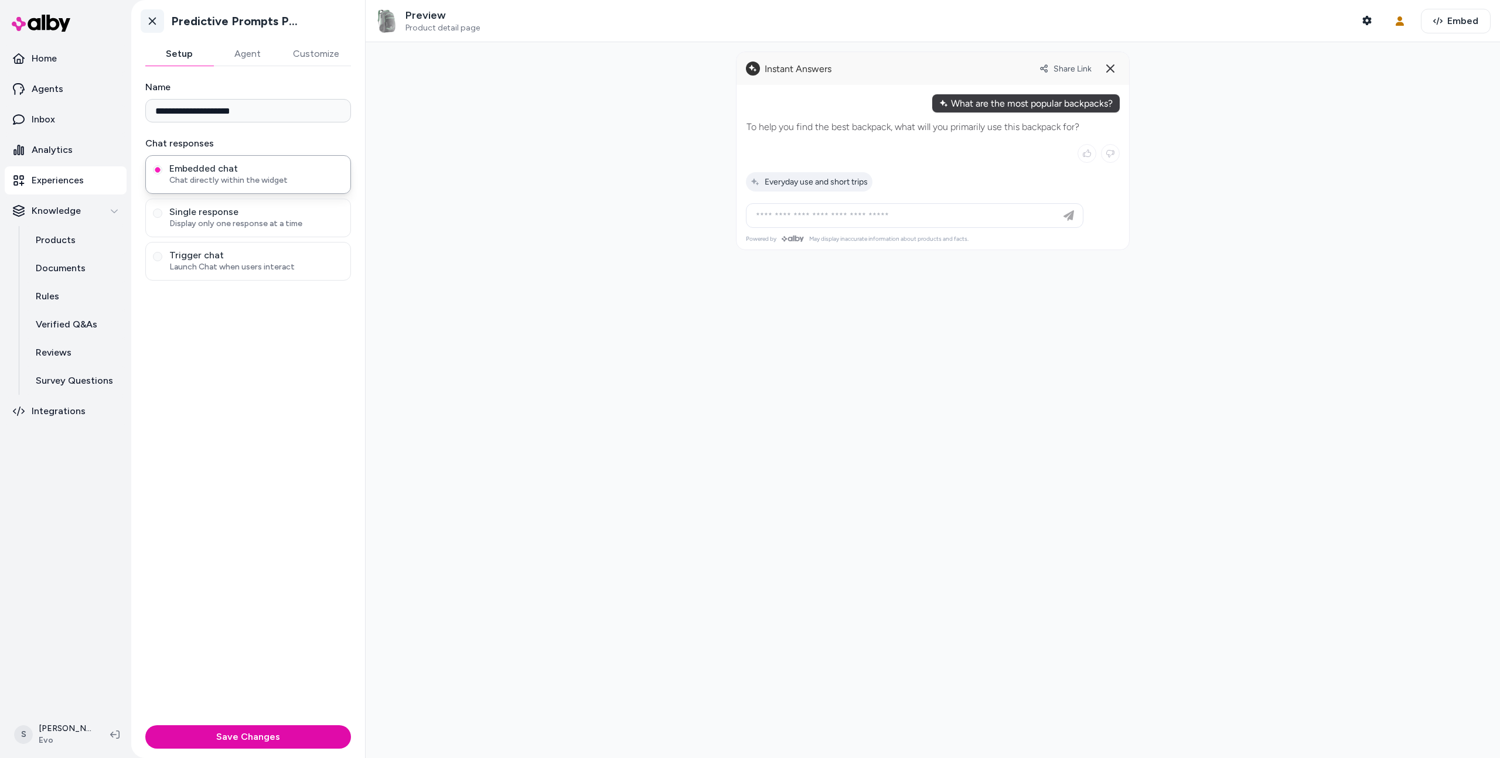
click at [161, 22] on link "Go back" at bounding box center [152, 20] width 23 height 23
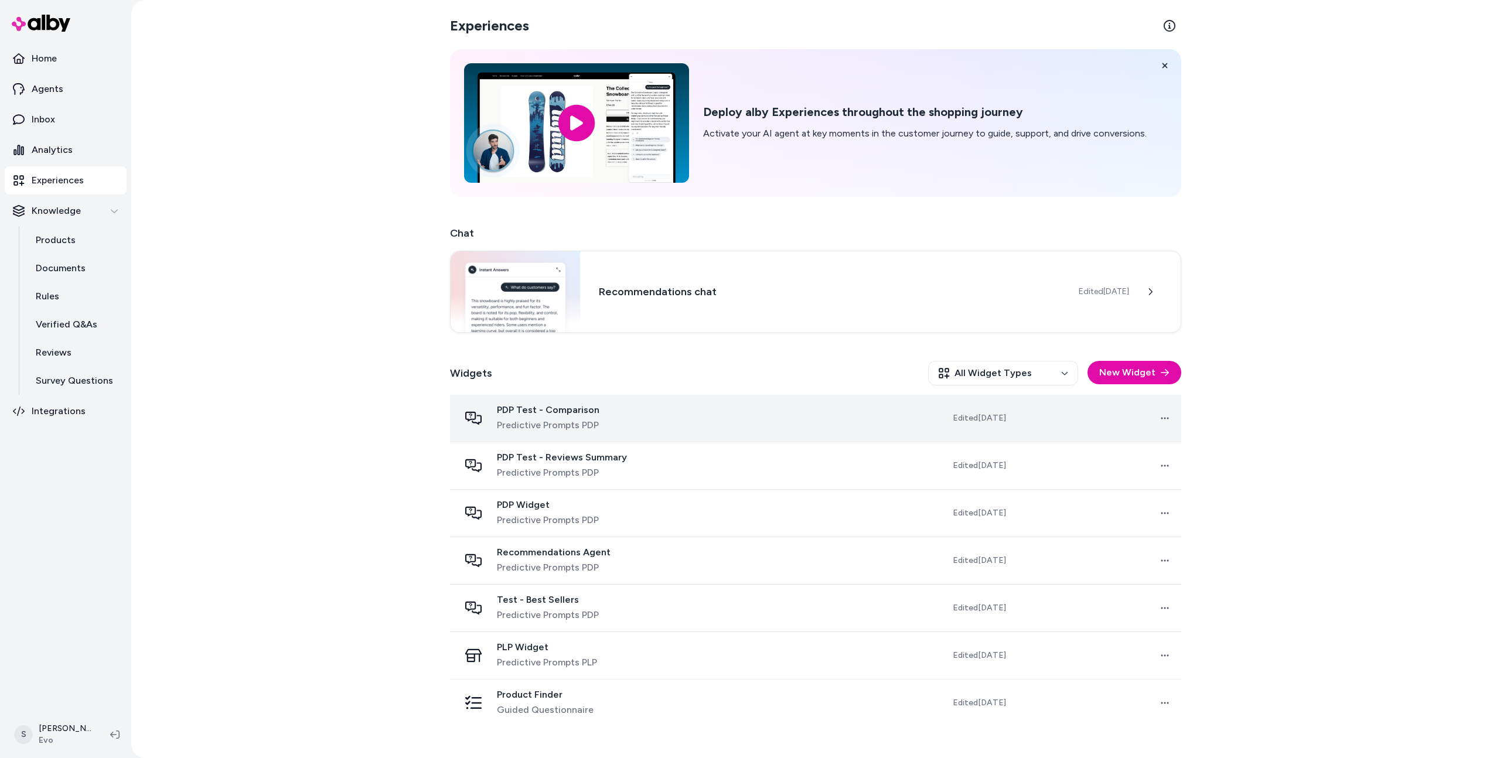
click at [603, 439] on td "PDP Test - Comparison Predictive Prompts PDP" at bounding box center [582, 418] width 264 height 47
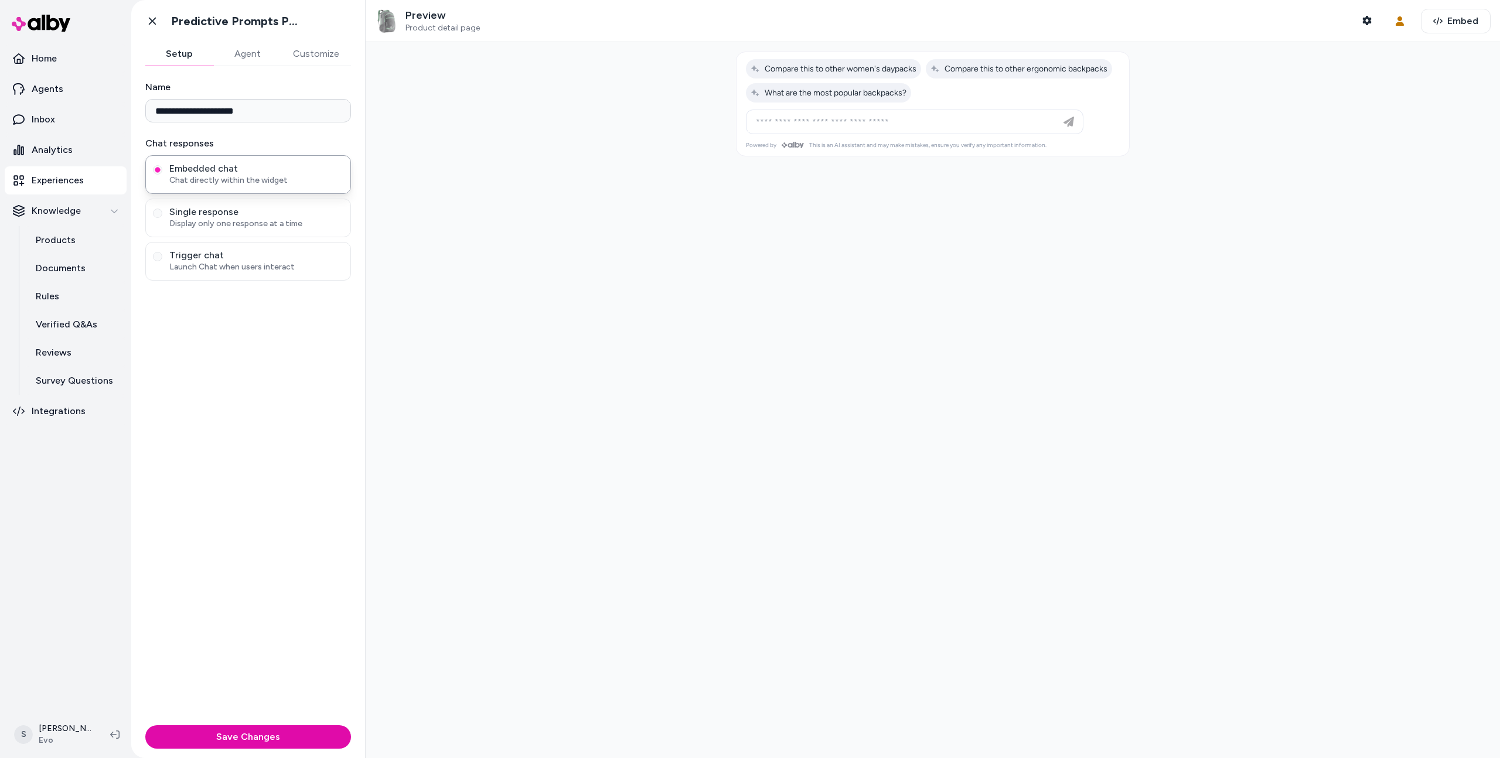
click at [247, 57] on button "Agent" at bounding box center [247, 53] width 68 height 23
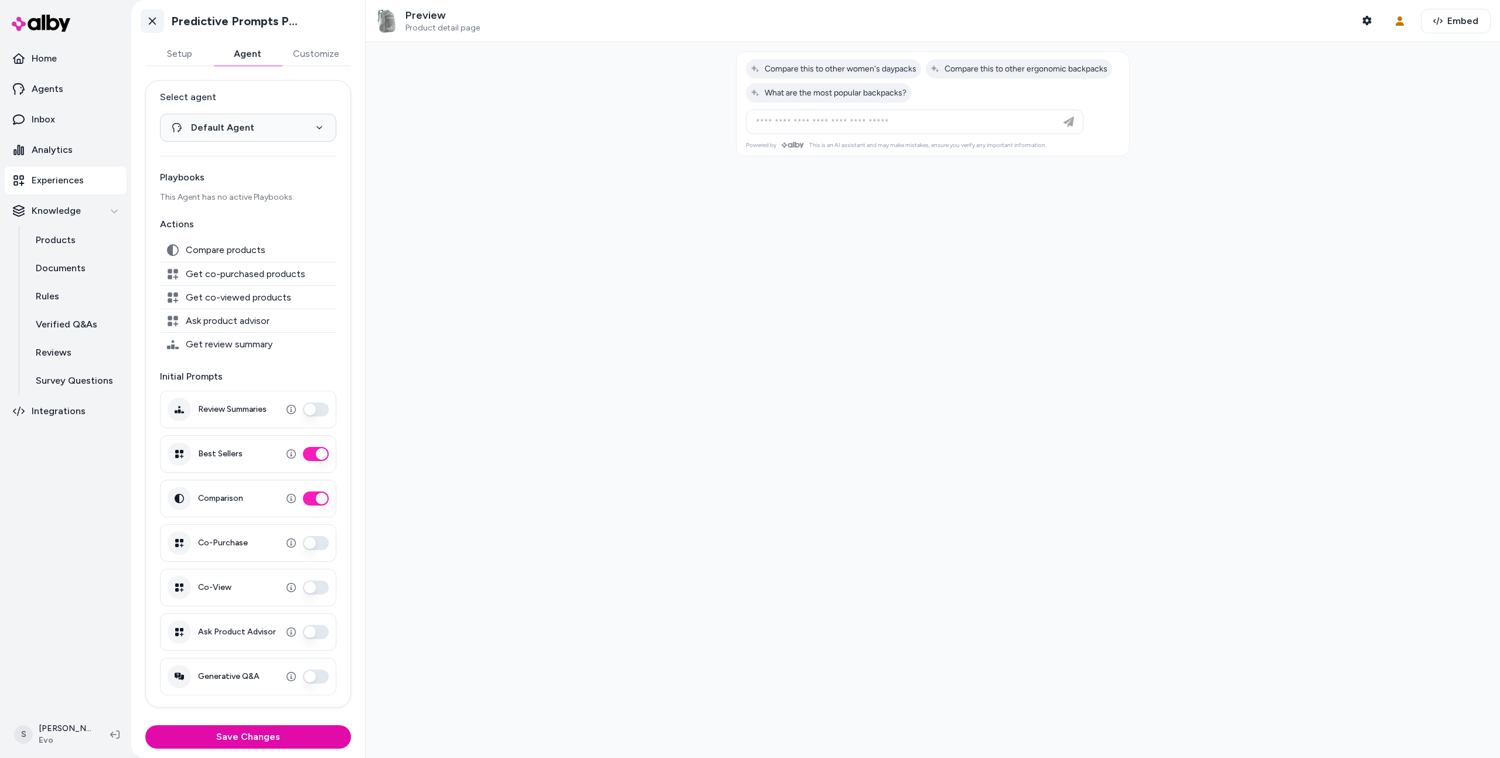
click at [150, 13] on link "Go back" at bounding box center [152, 20] width 23 height 23
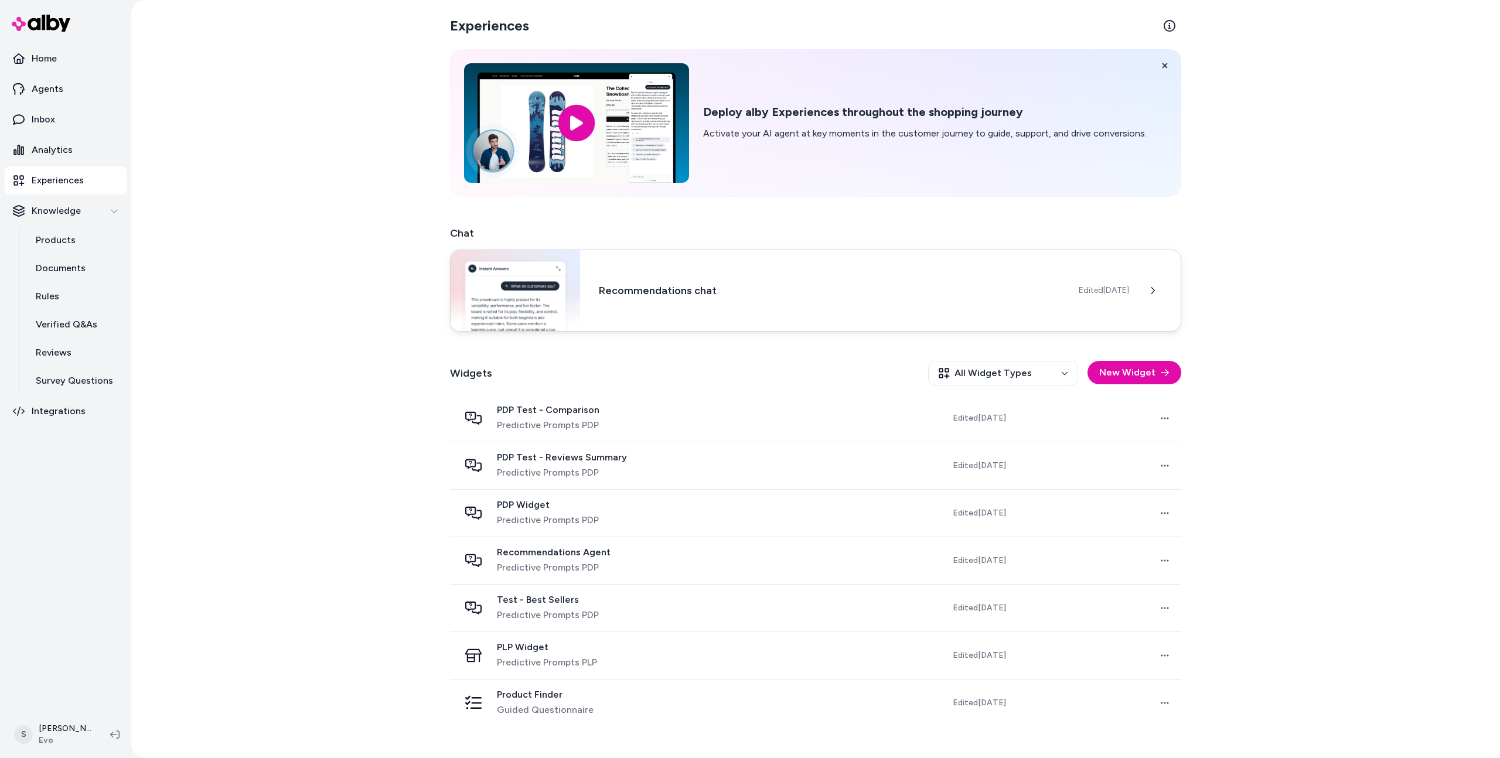
click at [687, 296] on h3 "Recommendations chat" at bounding box center [829, 290] width 461 height 16
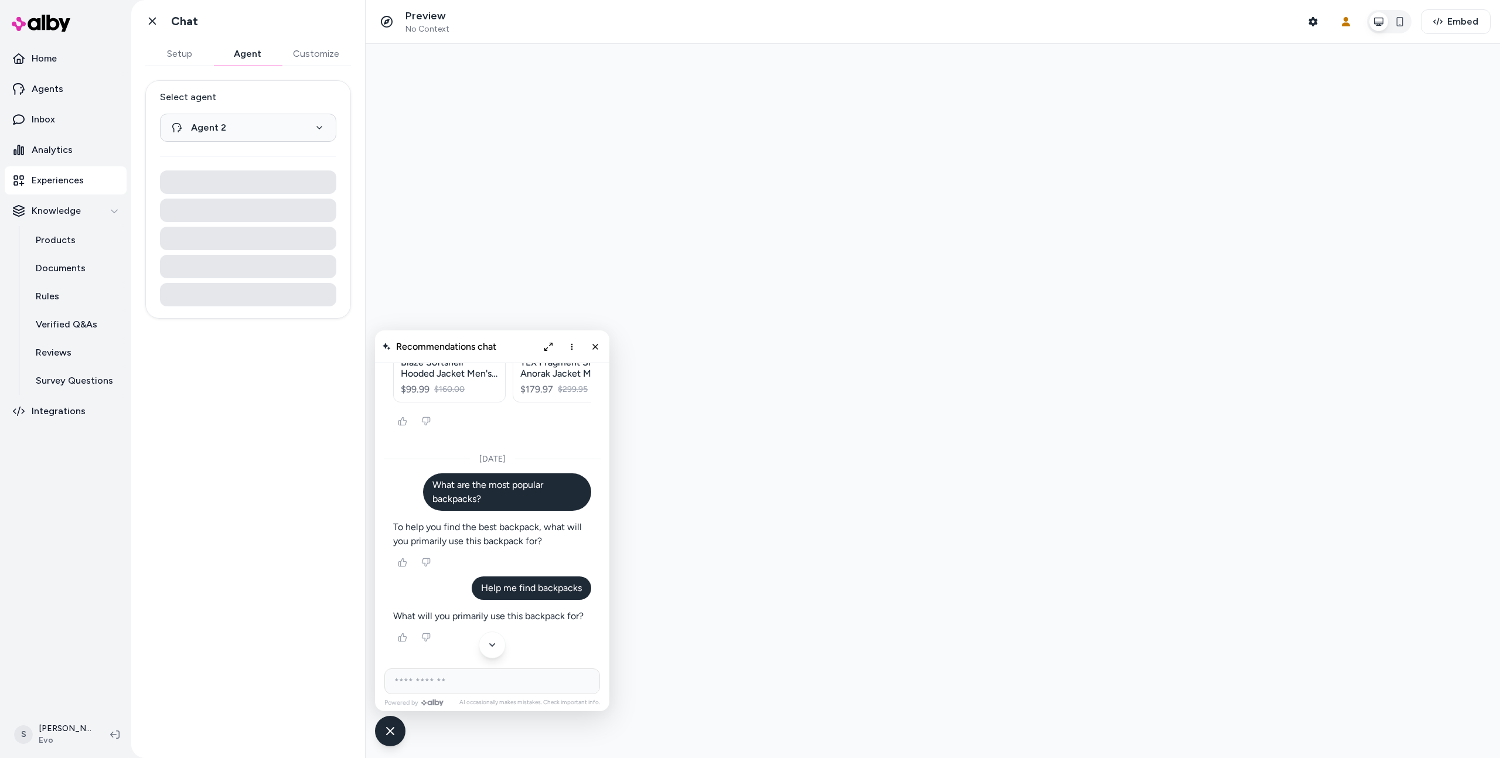
click at [244, 47] on button "Agent" at bounding box center [247, 53] width 68 height 23
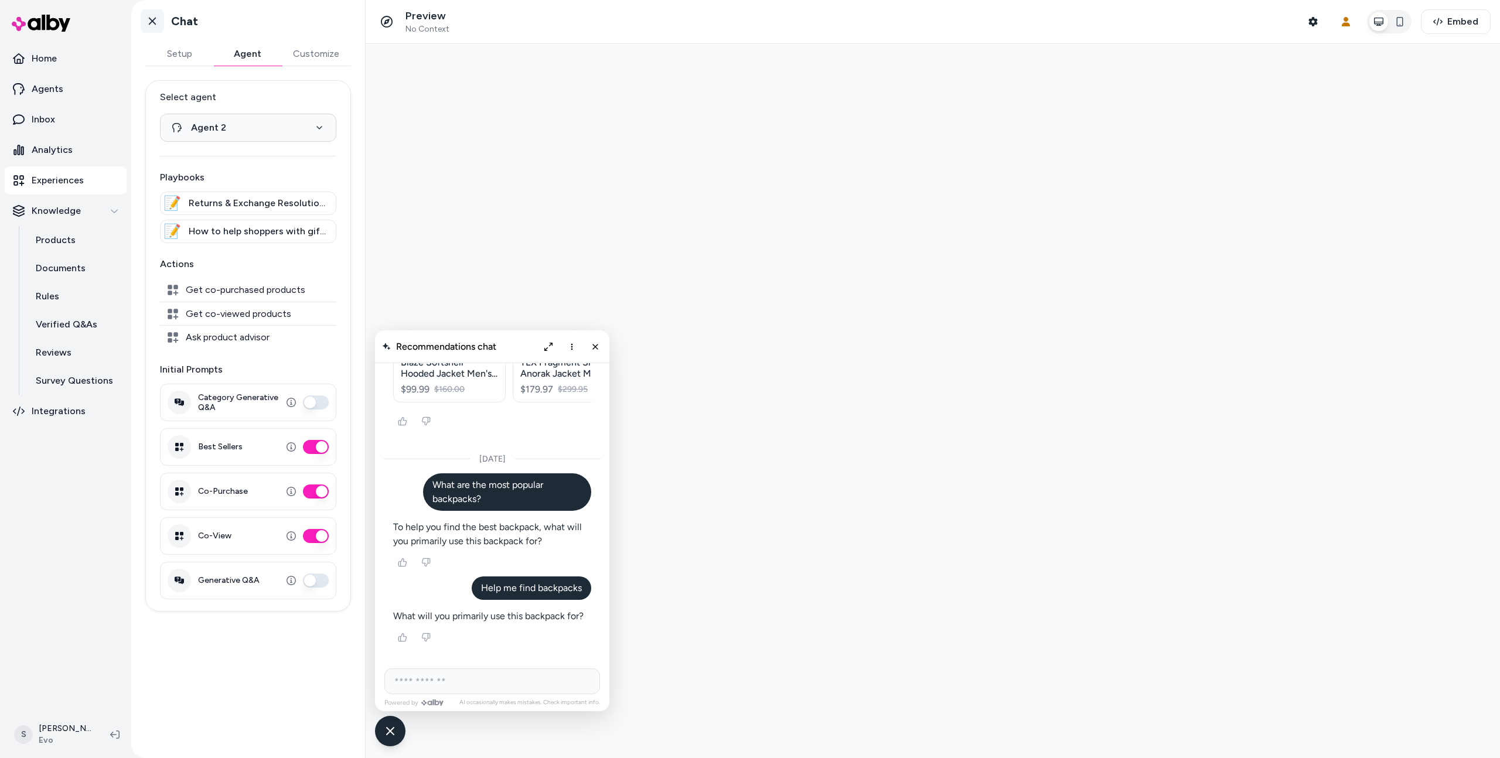
click at [153, 22] on icon at bounding box center [152, 22] width 7 height 8
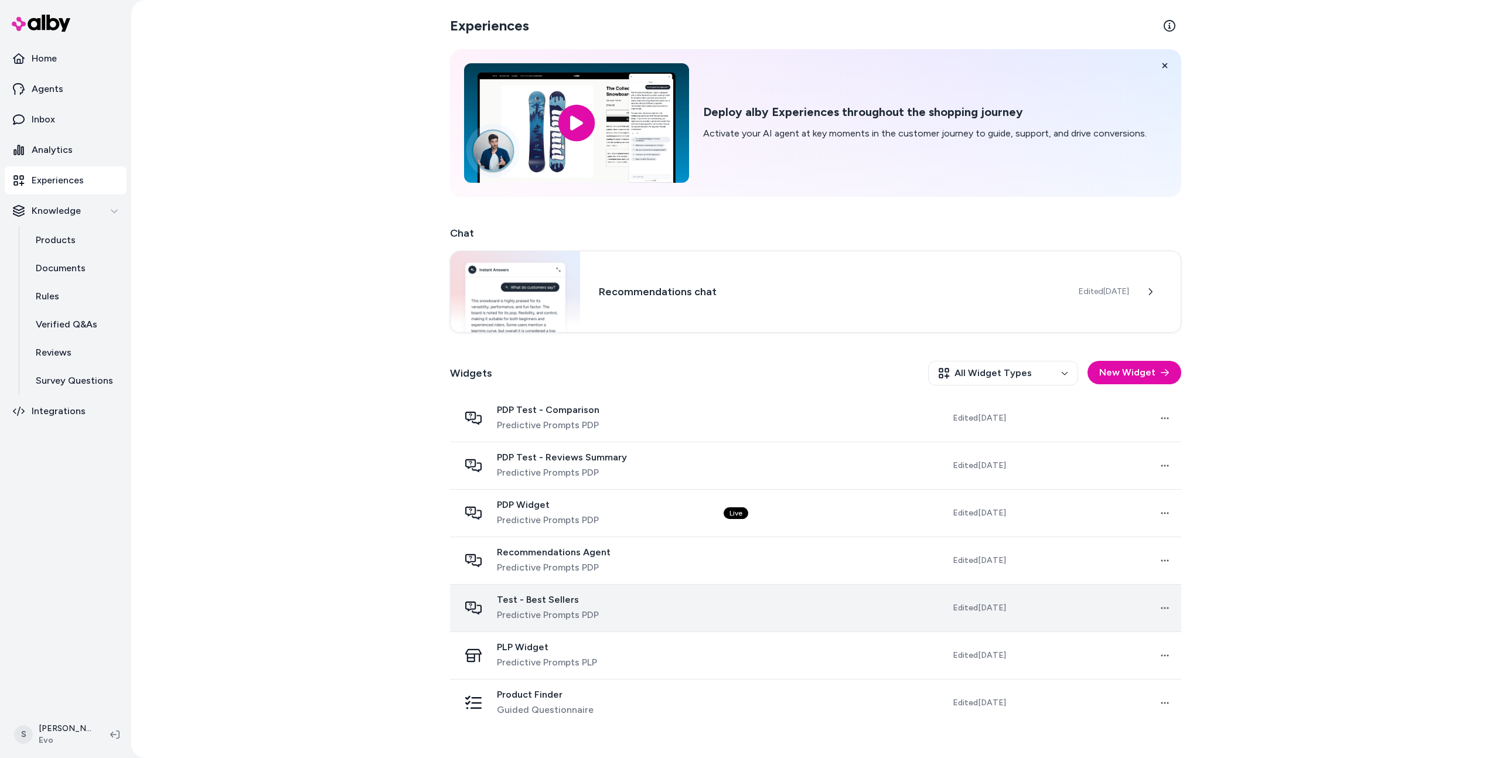
click at [712, 595] on td "Test - Best Sellers Predictive Prompts PDP" at bounding box center [582, 607] width 264 height 47
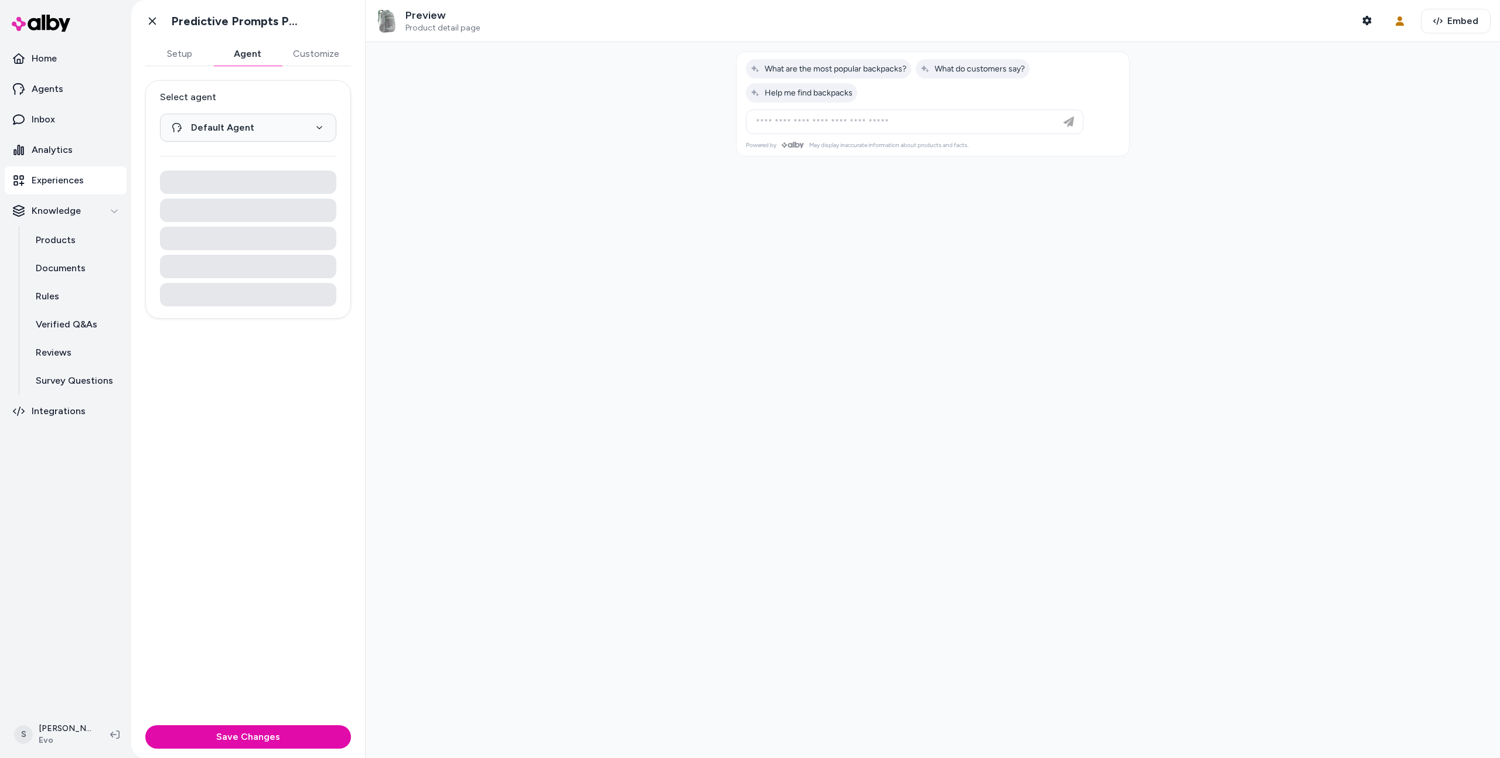
click at [257, 51] on button "Agent" at bounding box center [247, 53] width 68 height 23
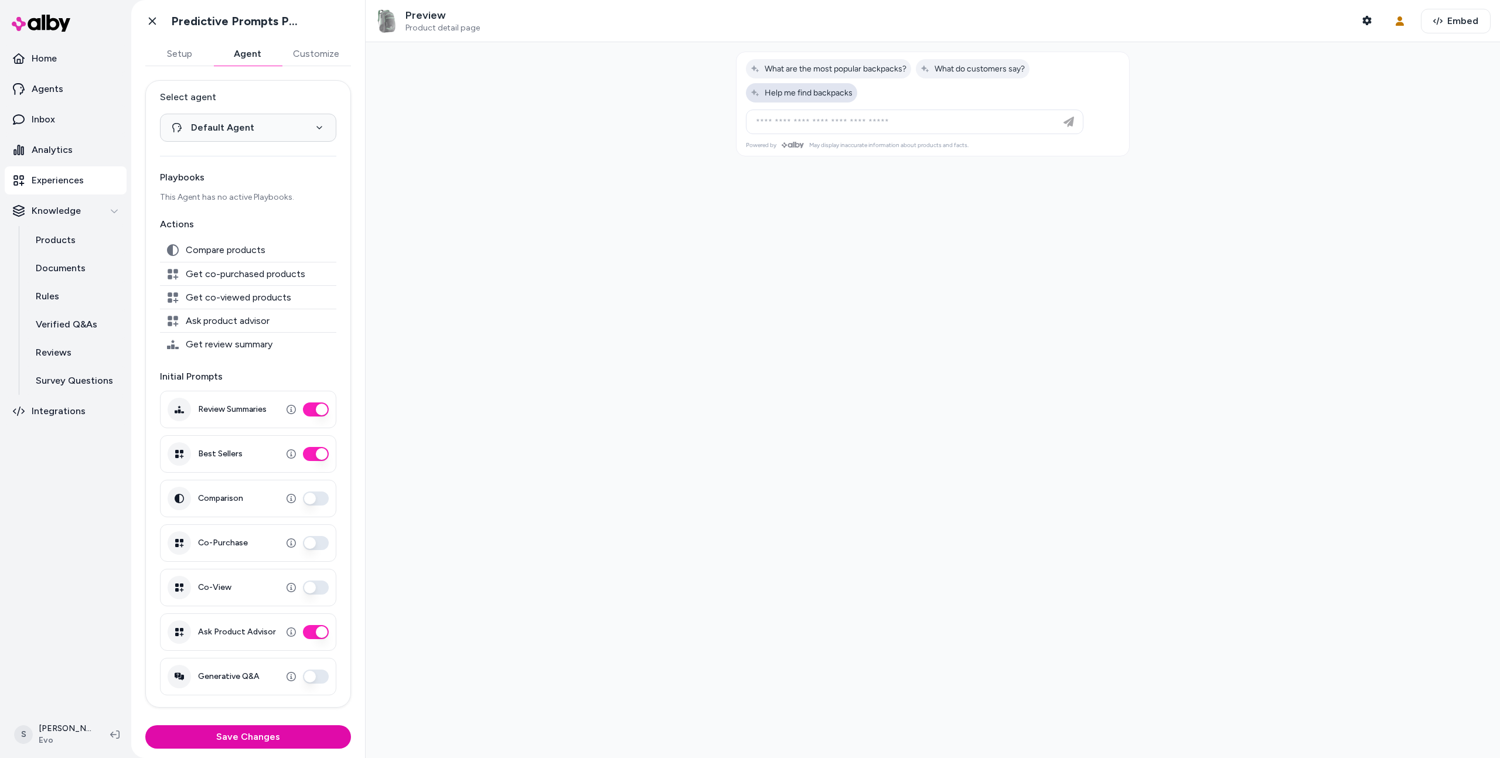
click at [791, 98] on button "Help me find backpacks" at bounding box center [801, 92] width 111 height 19
type input "**********"
